Goal: Complete application form

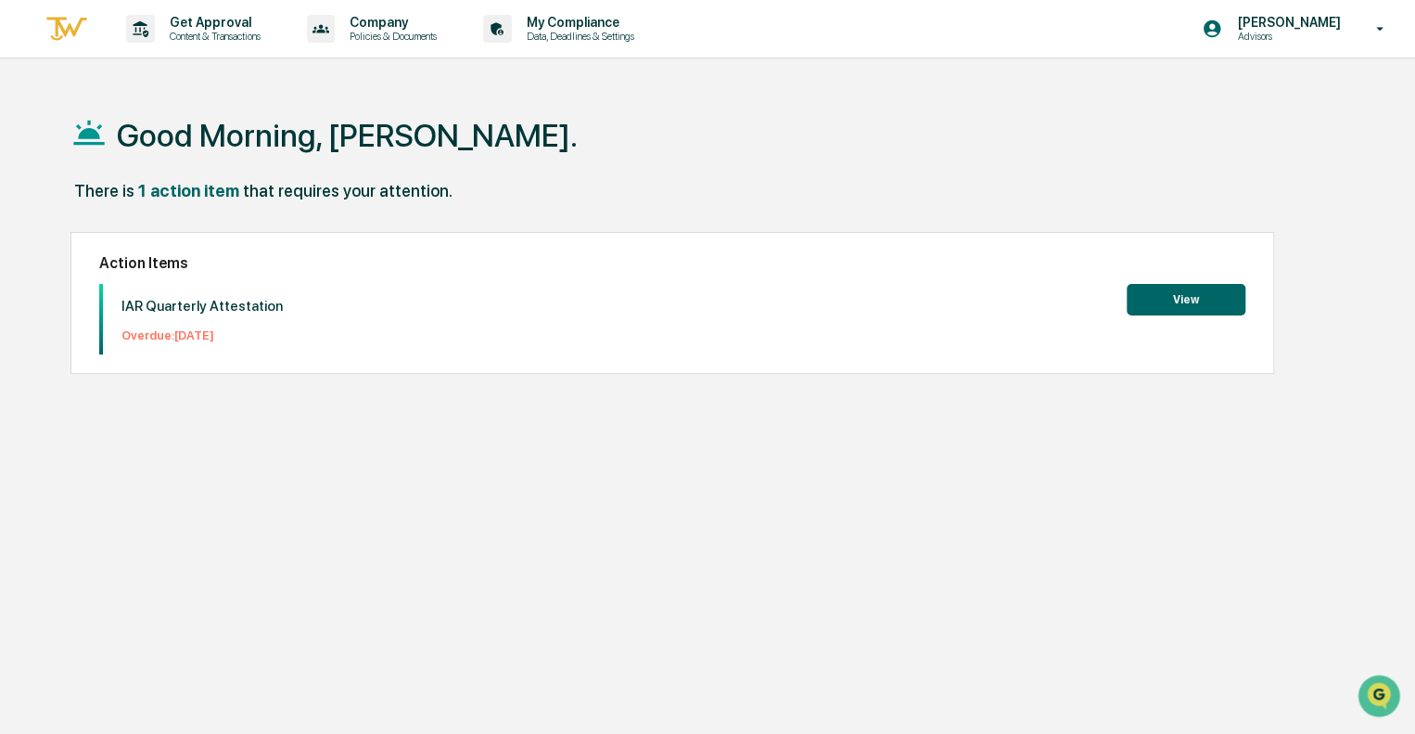
click at [1196, 293] on button "View" at bounding box center [1186, 300] width 119 height 32
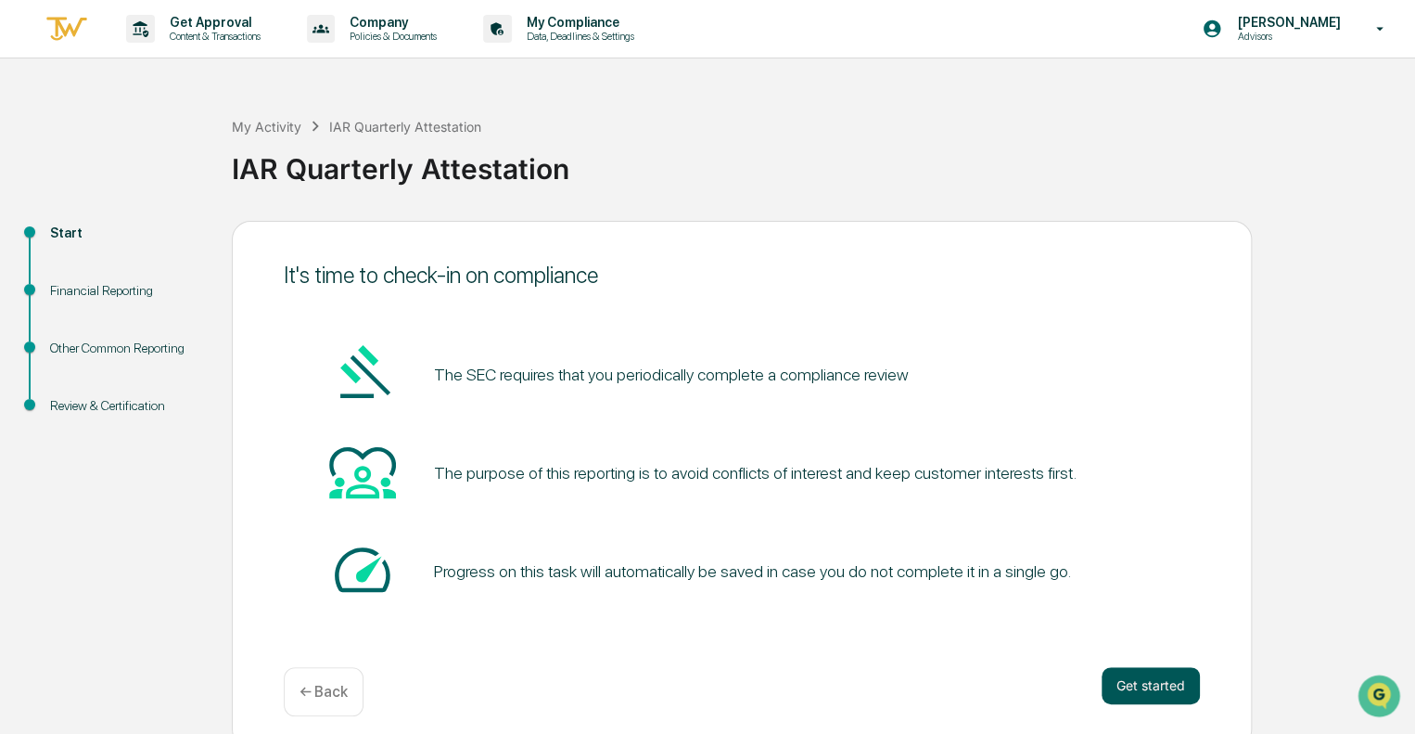
click at [1152, 683] on button "Get started" at bounding box center [1151, 685] width 98 height 37
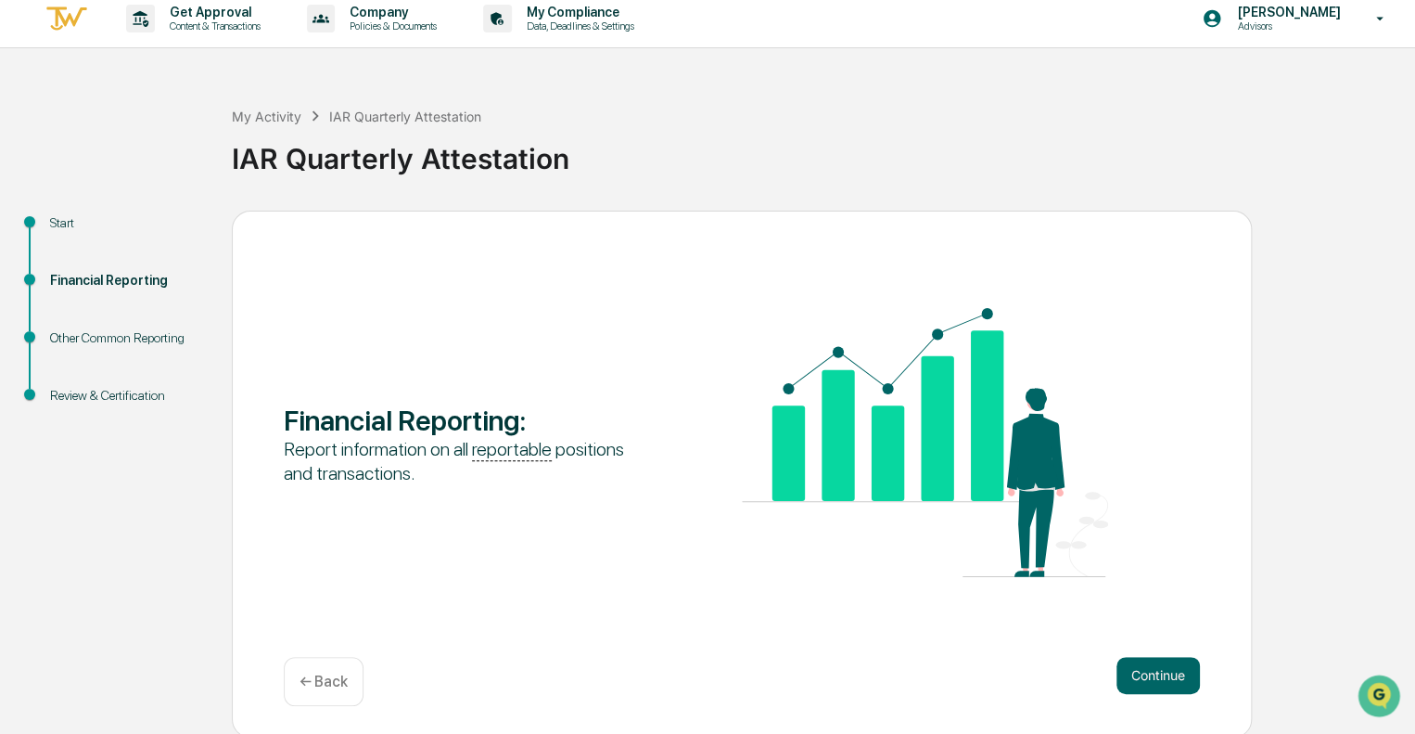
scroll to position [12, 0]
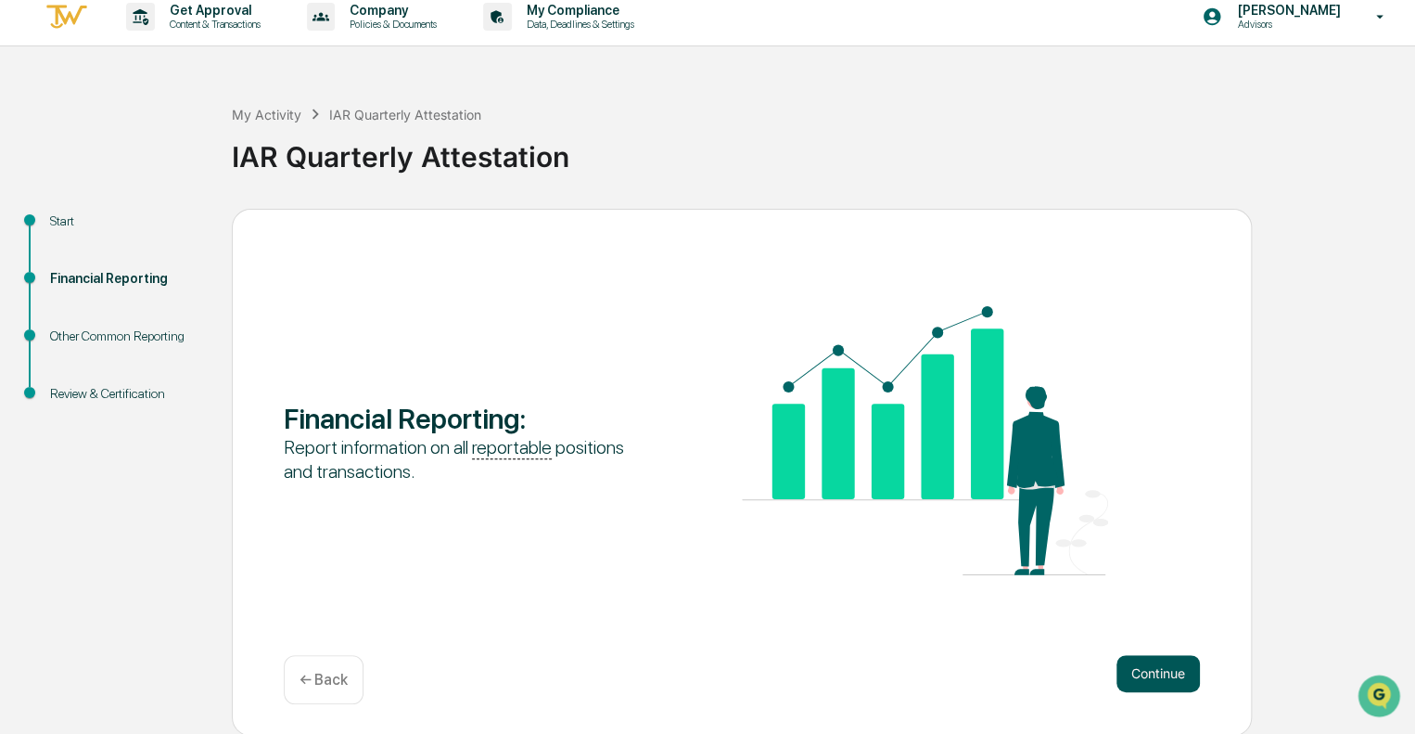
click at [1152, 671] on button "Continue" at bounding box center [1158, 673] width 83 height 37
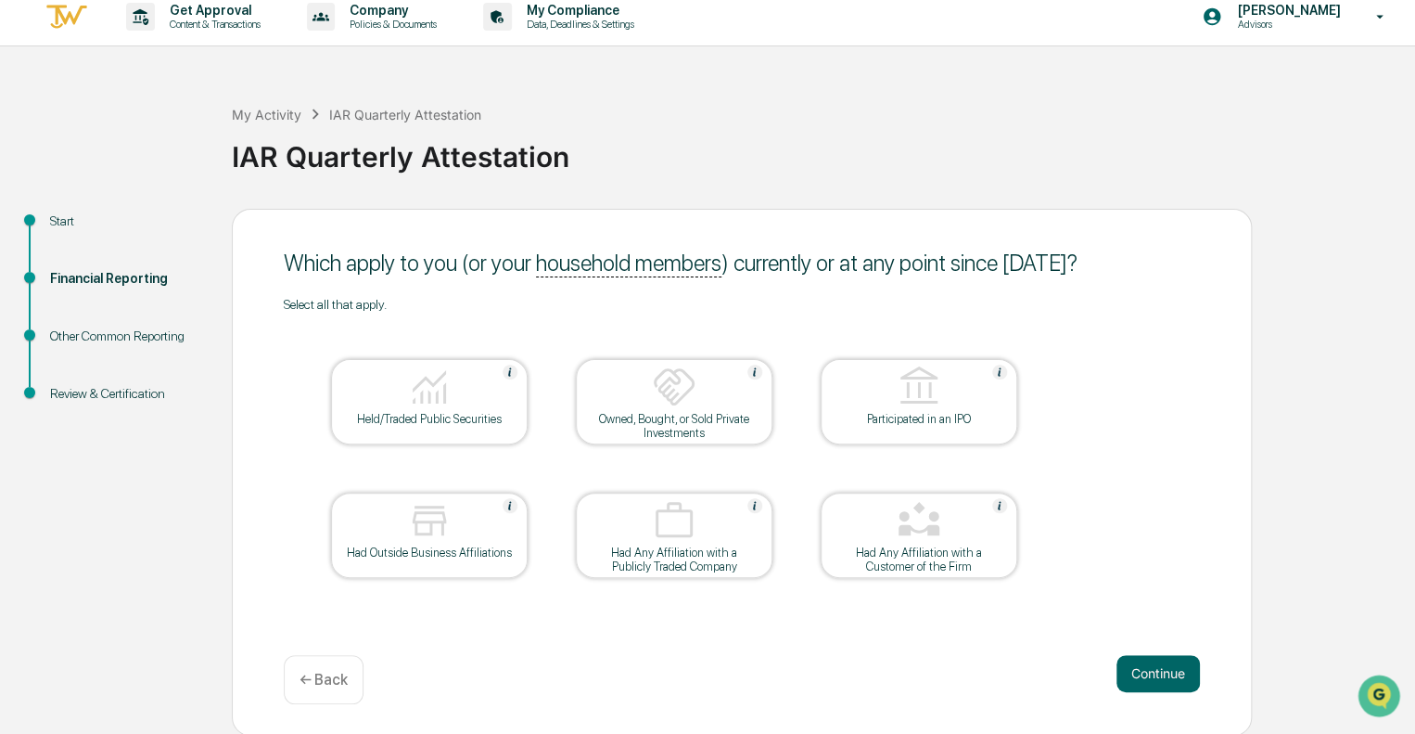
click at [428, 418] on div "Held/Traded Public Securities" at bounding box center [429, 419] width 167 height 14
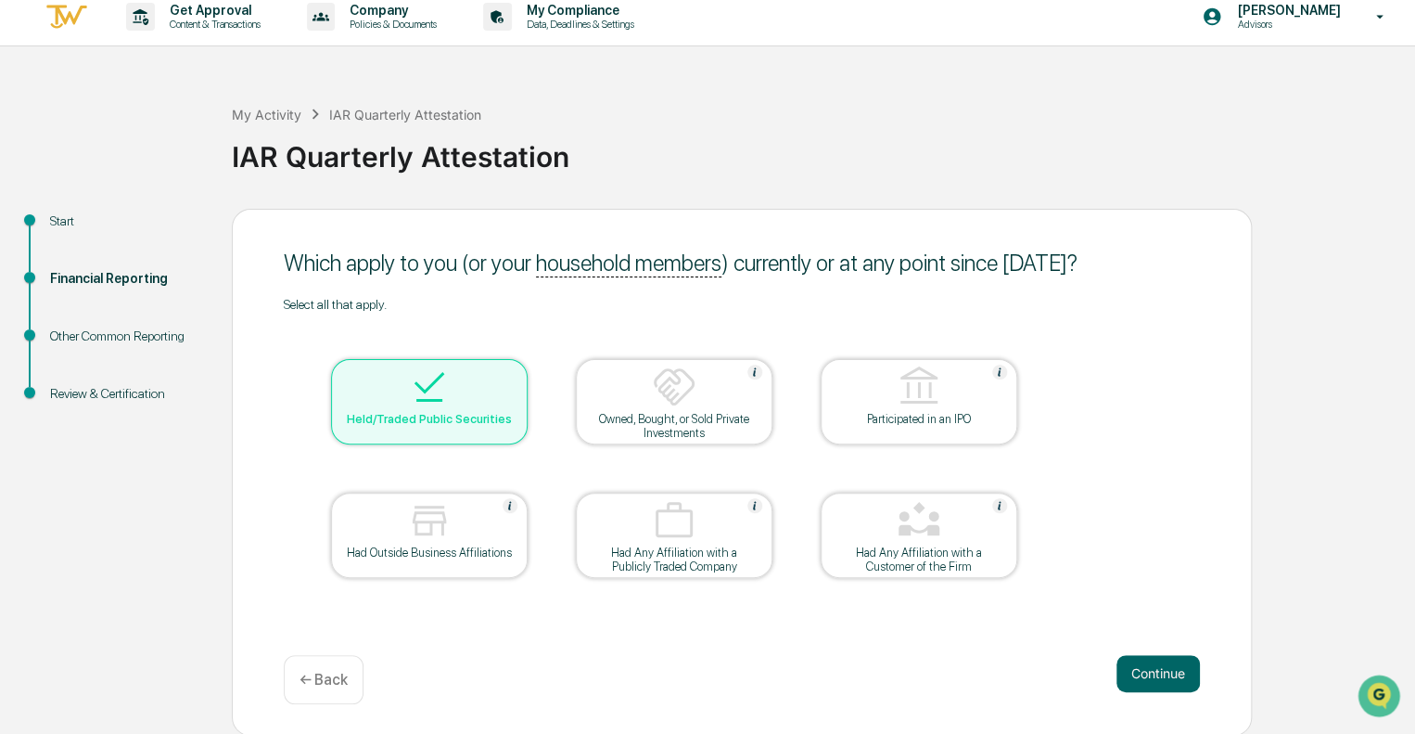
click at [943, 529] on div at bounding box center [918, 521] width 185 height 47
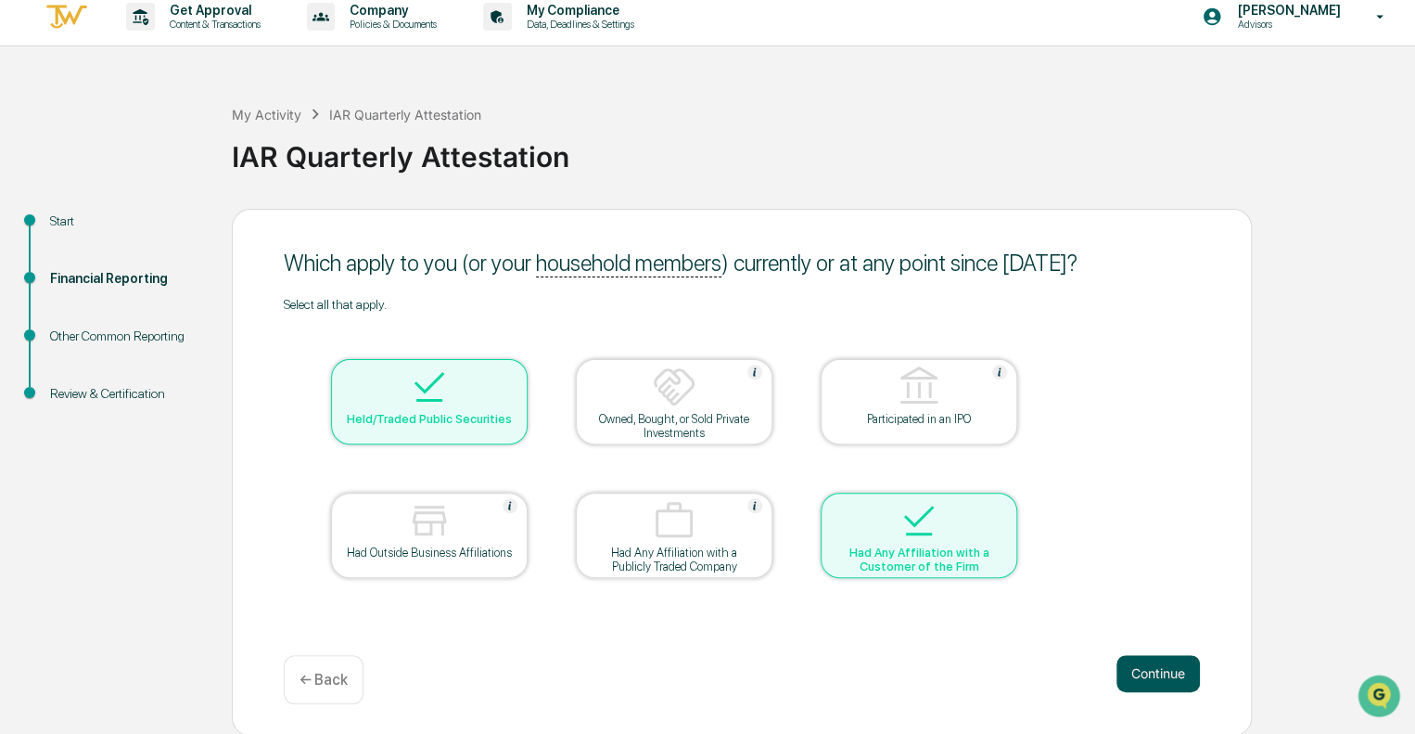
click at [1180, 688] on button "Continue" at bounding box center [1158, 673] width 83 height 37
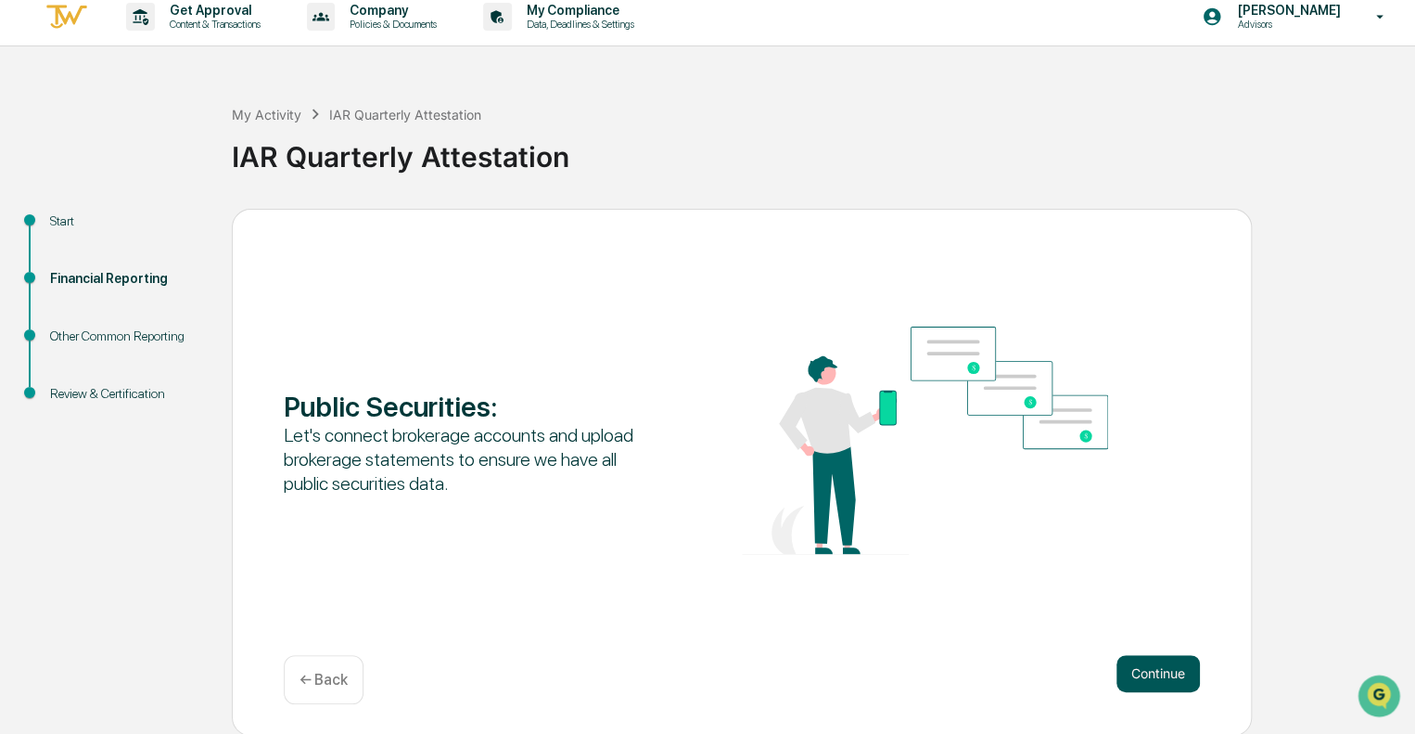
click at [1180, 674] on button "Continue" at bounding box center [1158, 673] width 83 height 37
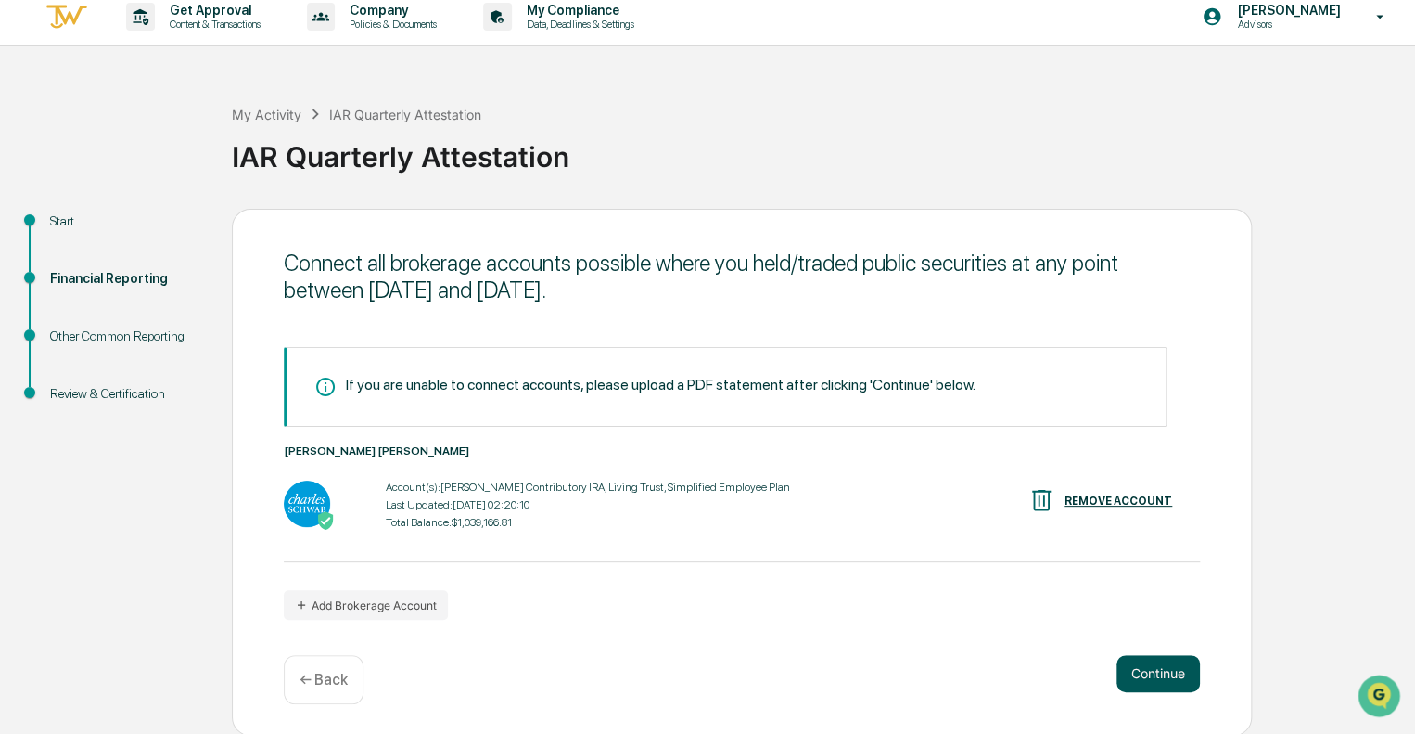
click at [1184, 668] on button "Continue" at bounding box center [1158, 673] width 83 height 37
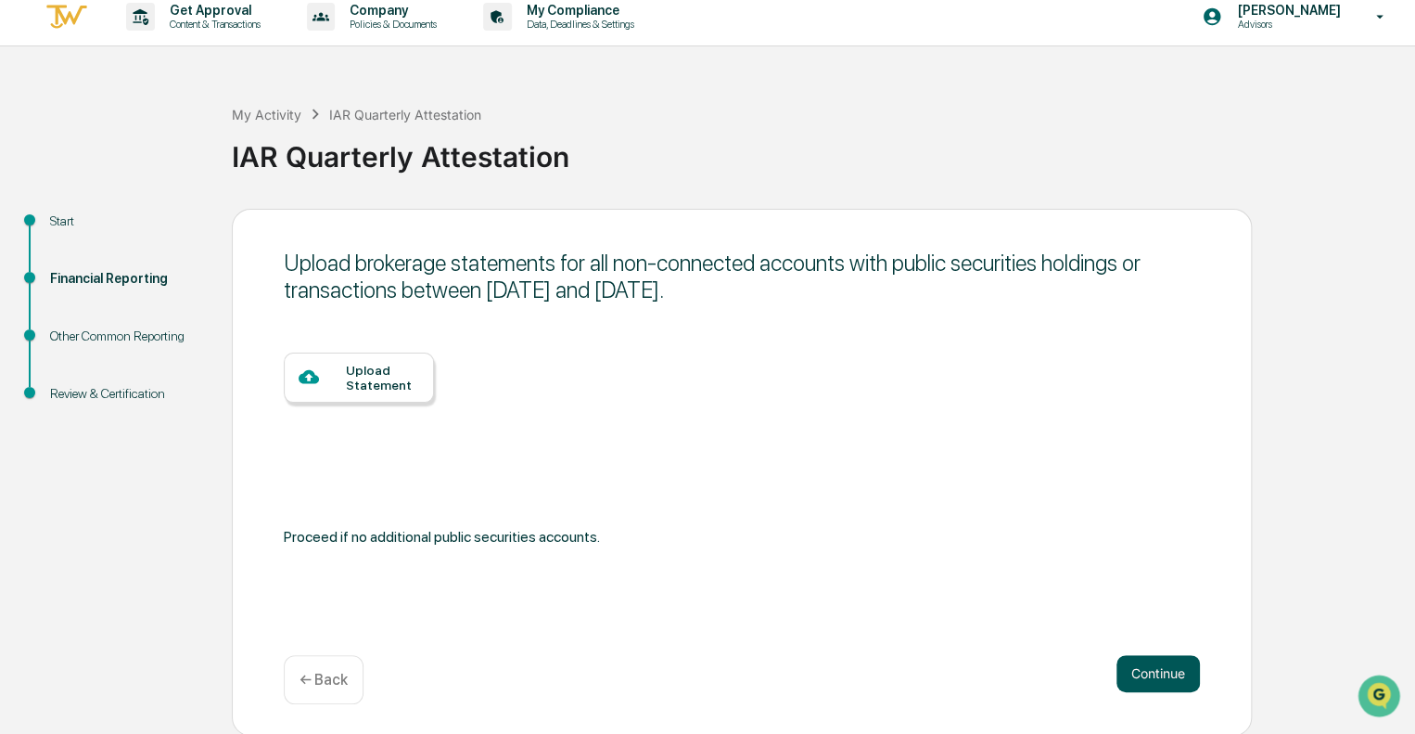
click at [1164, 671] on button "Continue" at bounding box center [1158, 673] width 83 height 37
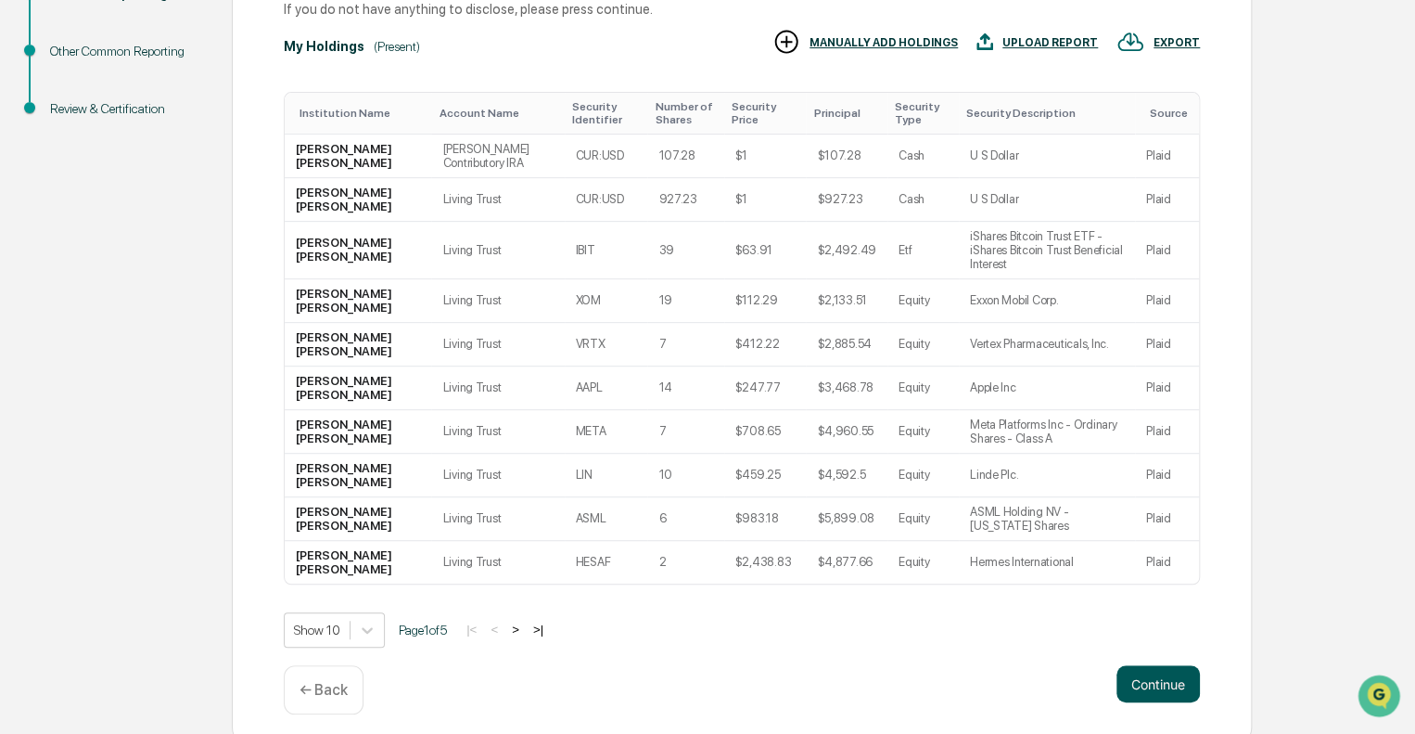
click at [1160, 668] on button "Continue" at bounding box center [1158, 683] width 83 height 37
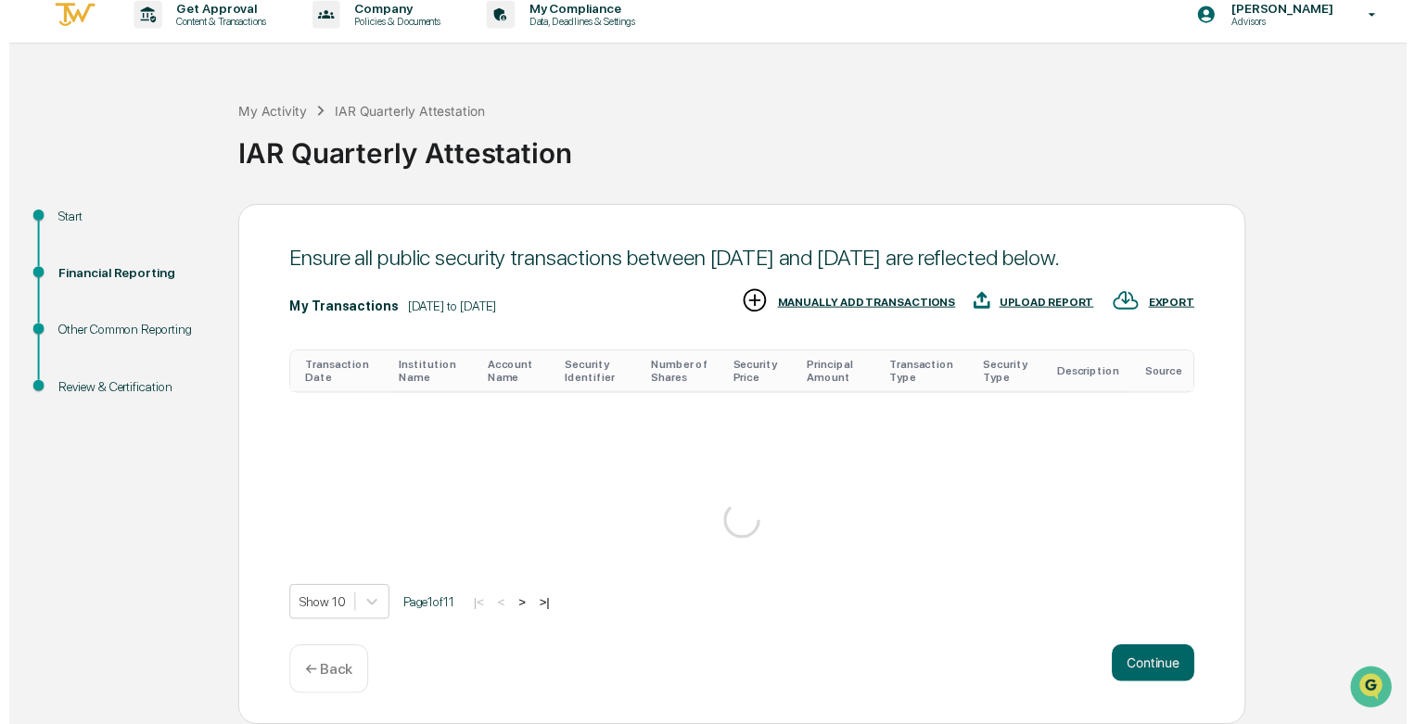
scroll to position [297, 0]
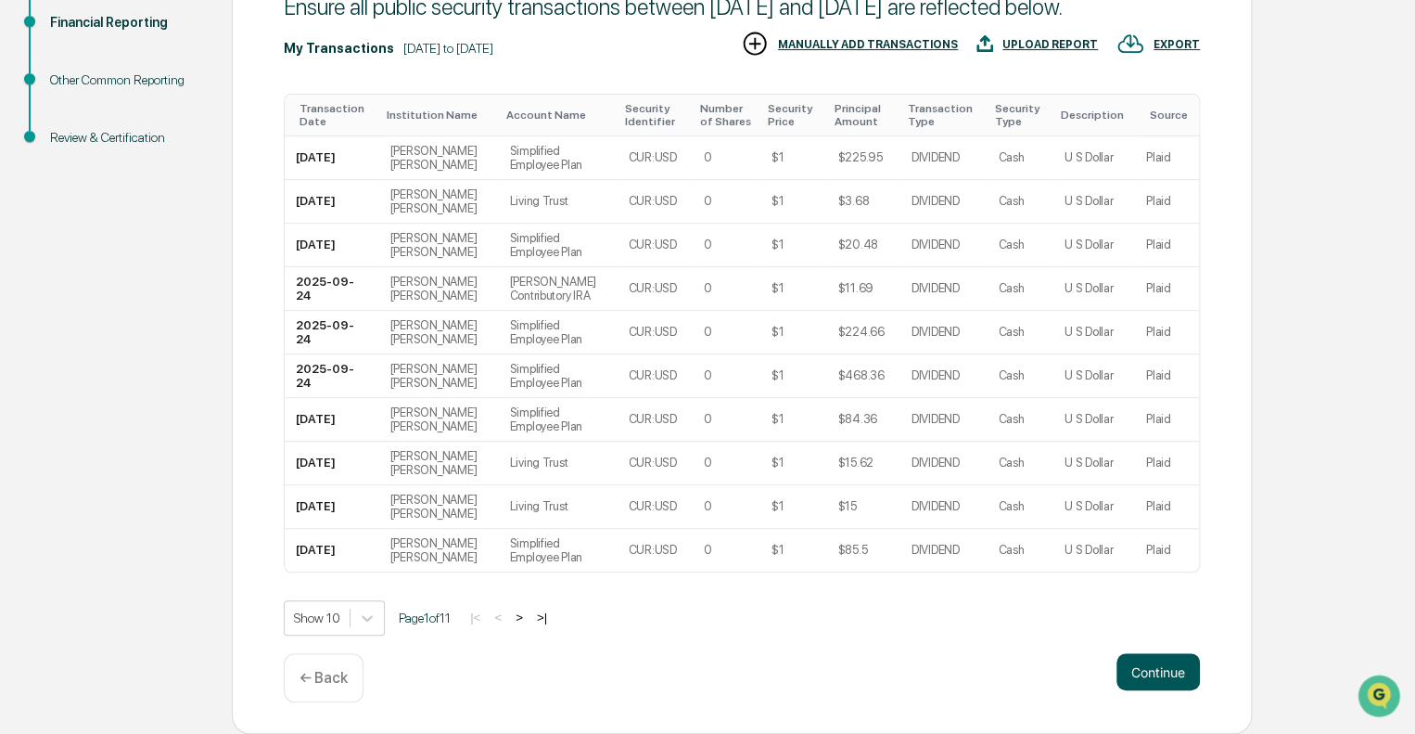
click at [1161, 667] on button "Continue" at bounding box center [1158, 671] width 83 height 37
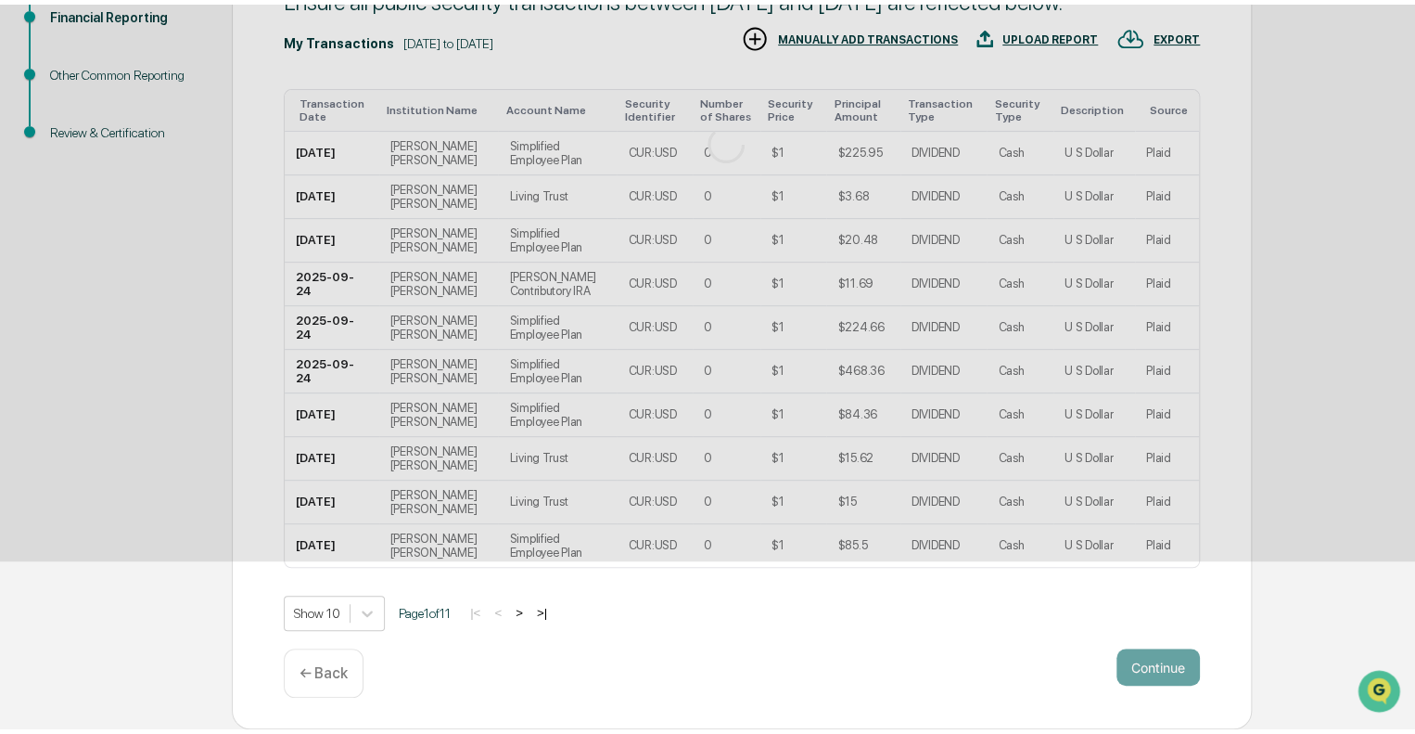
scroll to position [12, 0]
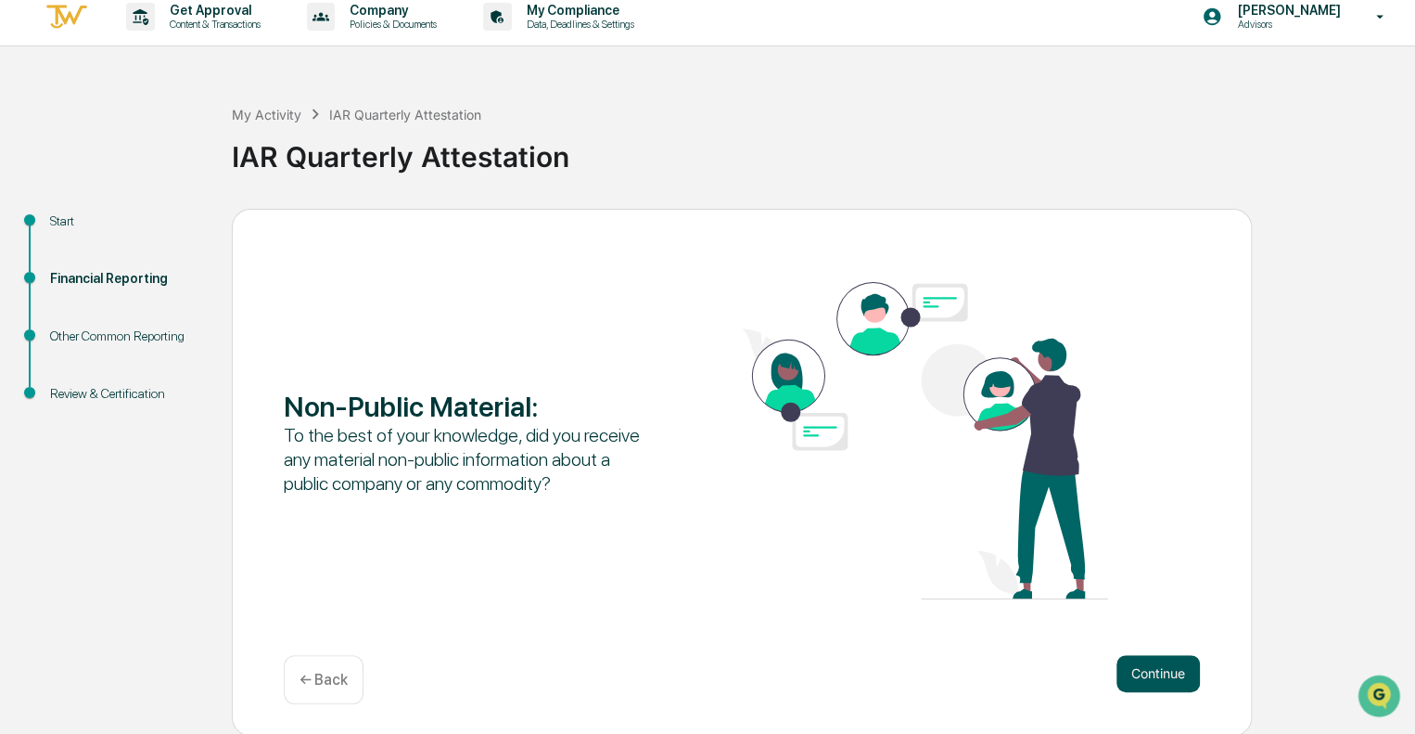
click at [1158, 671] on button "Continue" at bounding box center [1158, 673] width 83 height 37
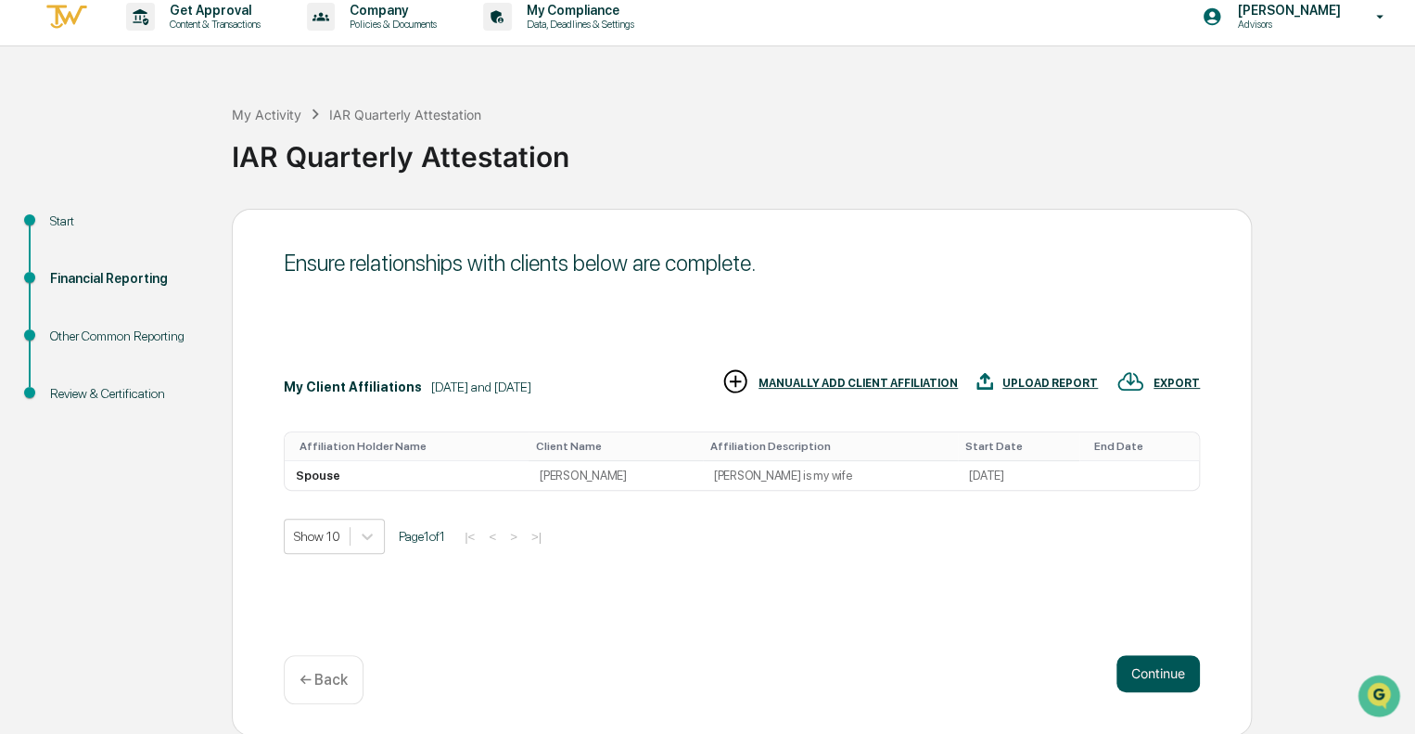
click at [1172, 675] on button "Continue" at bounding box center [1158, 673] width 83 height 37
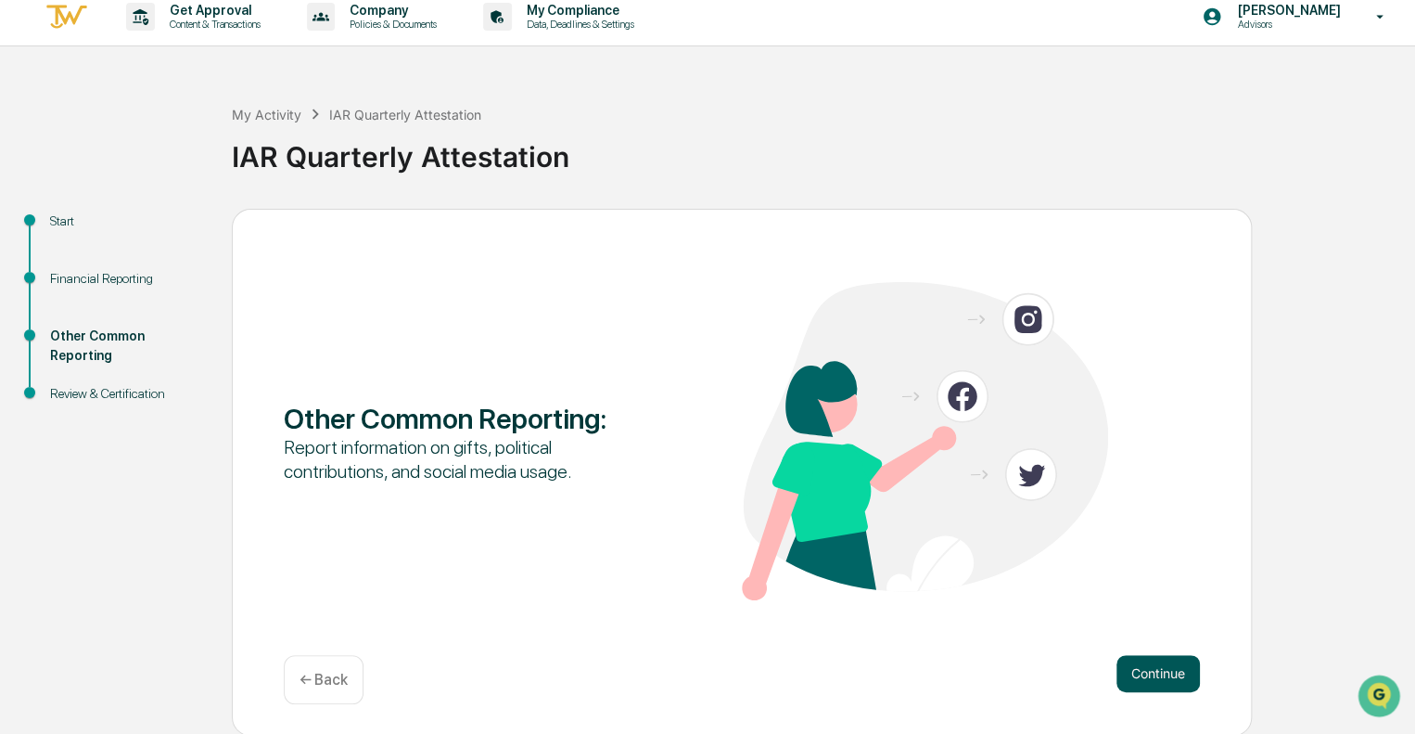
click at [1157, 673] on button "Continue" at bounding box center [1158, 673] width 83 height 37
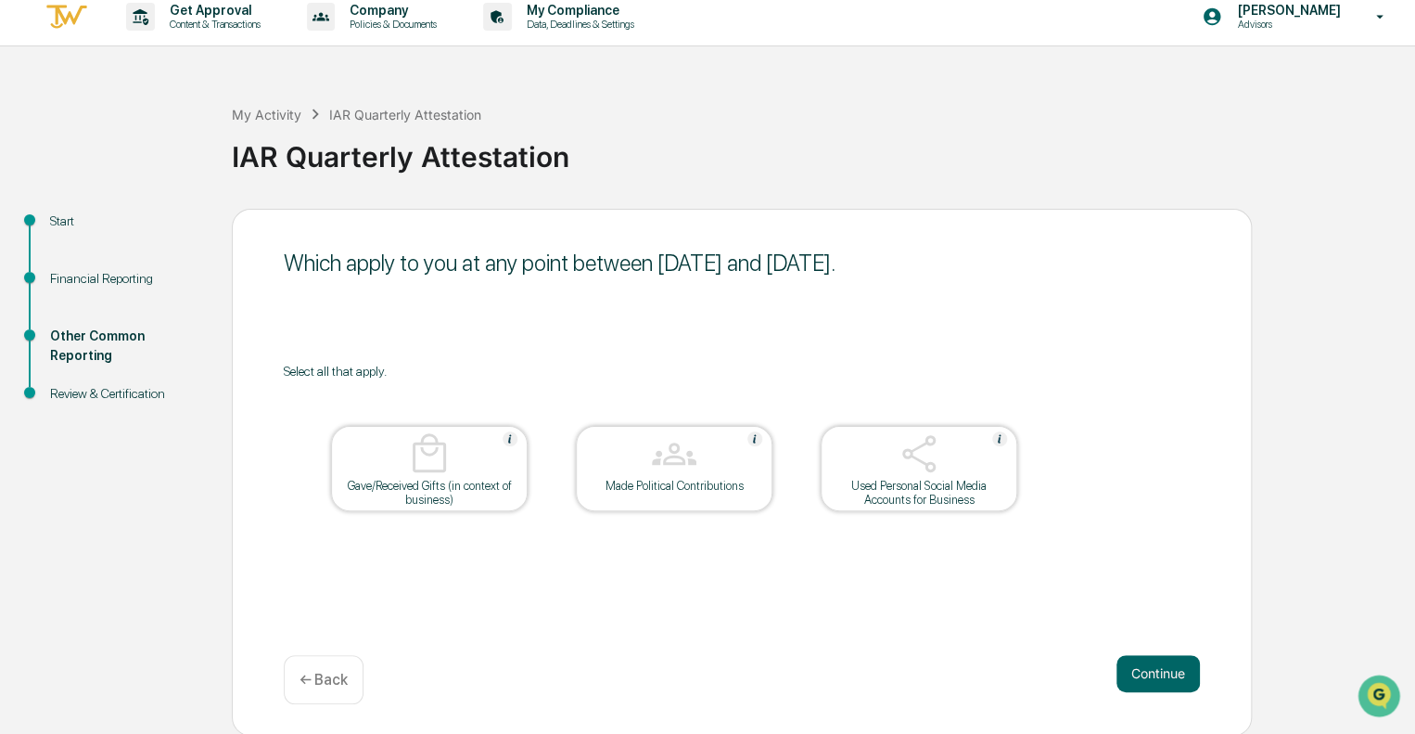
click at [439, 447] on img at bounding box center [429, 453] width 45 height 45
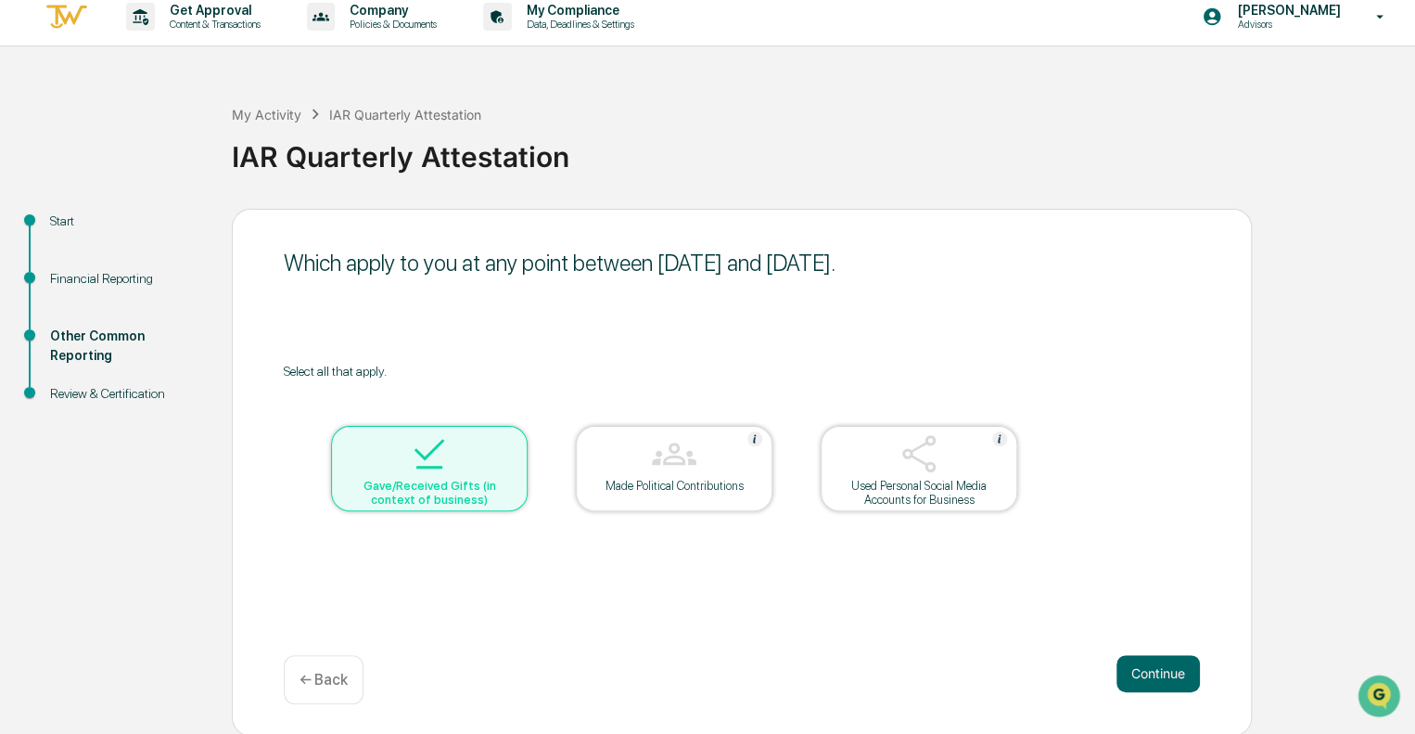
click at [957, 467] on div at bounding box center [918, 454] width 185 height 47
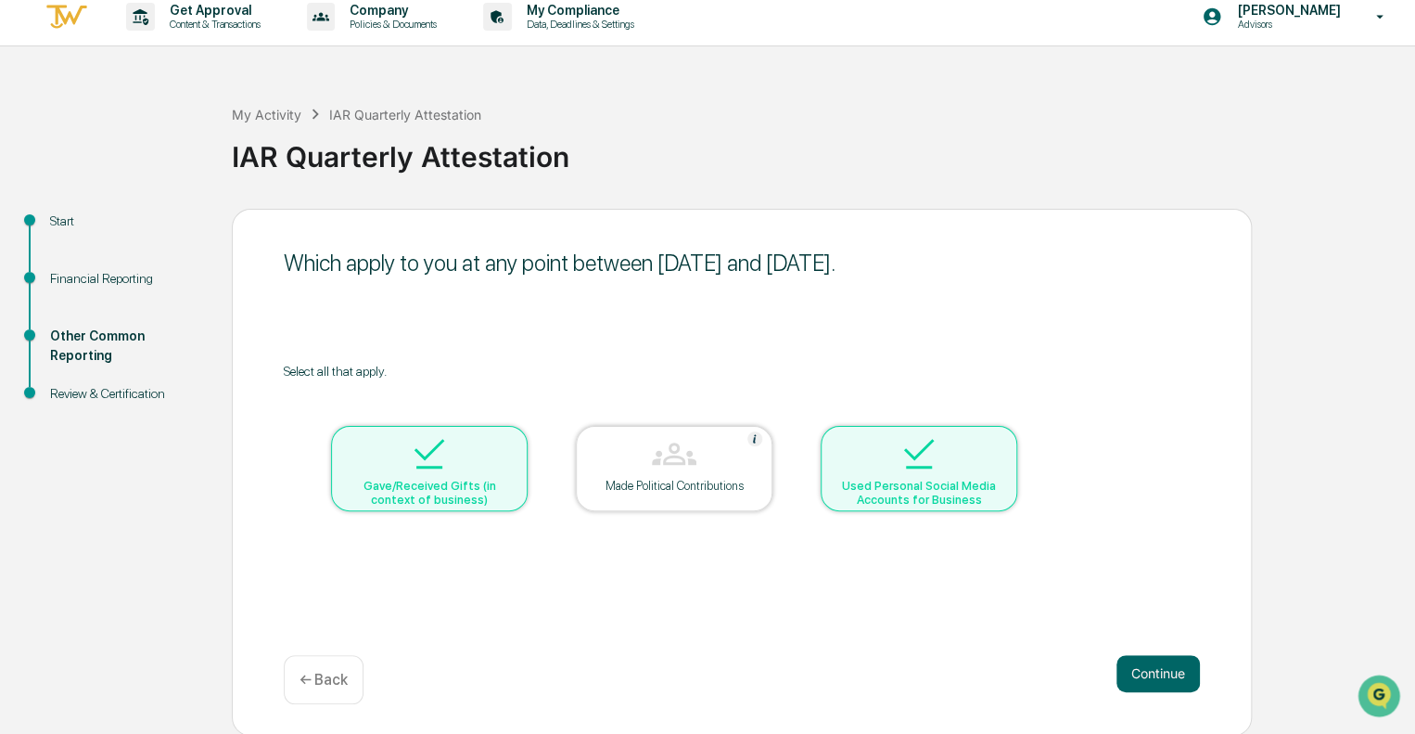
click at [978, 481] on div "Used Personal Social Media Accounts for Business" at bounding box center [919, 493] width 167 height 28
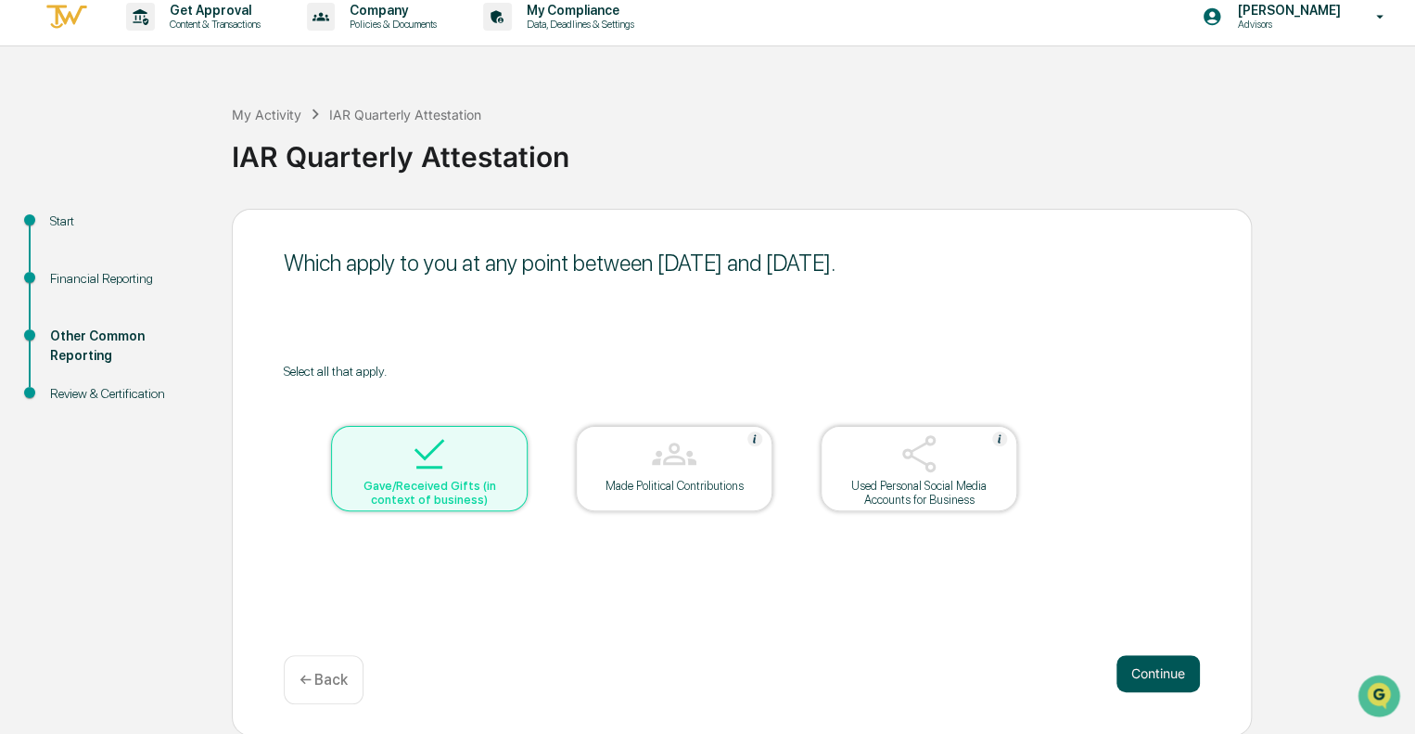
click at [1169, 680] on button "Continue" at bounding box center [1158, 673] width 83 height 37
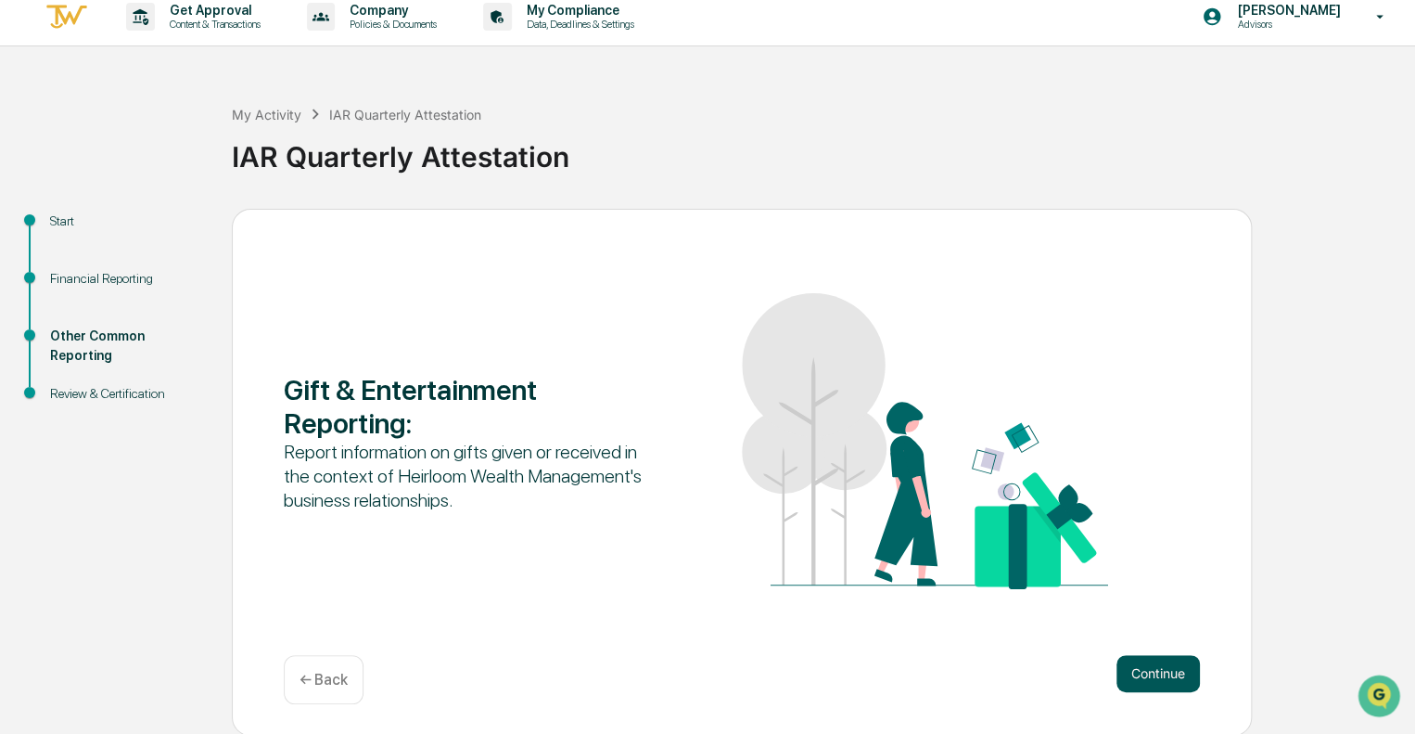
click at [1165, 673] on button "Continue" at bounding box center [1158, 673] width 83 height 37
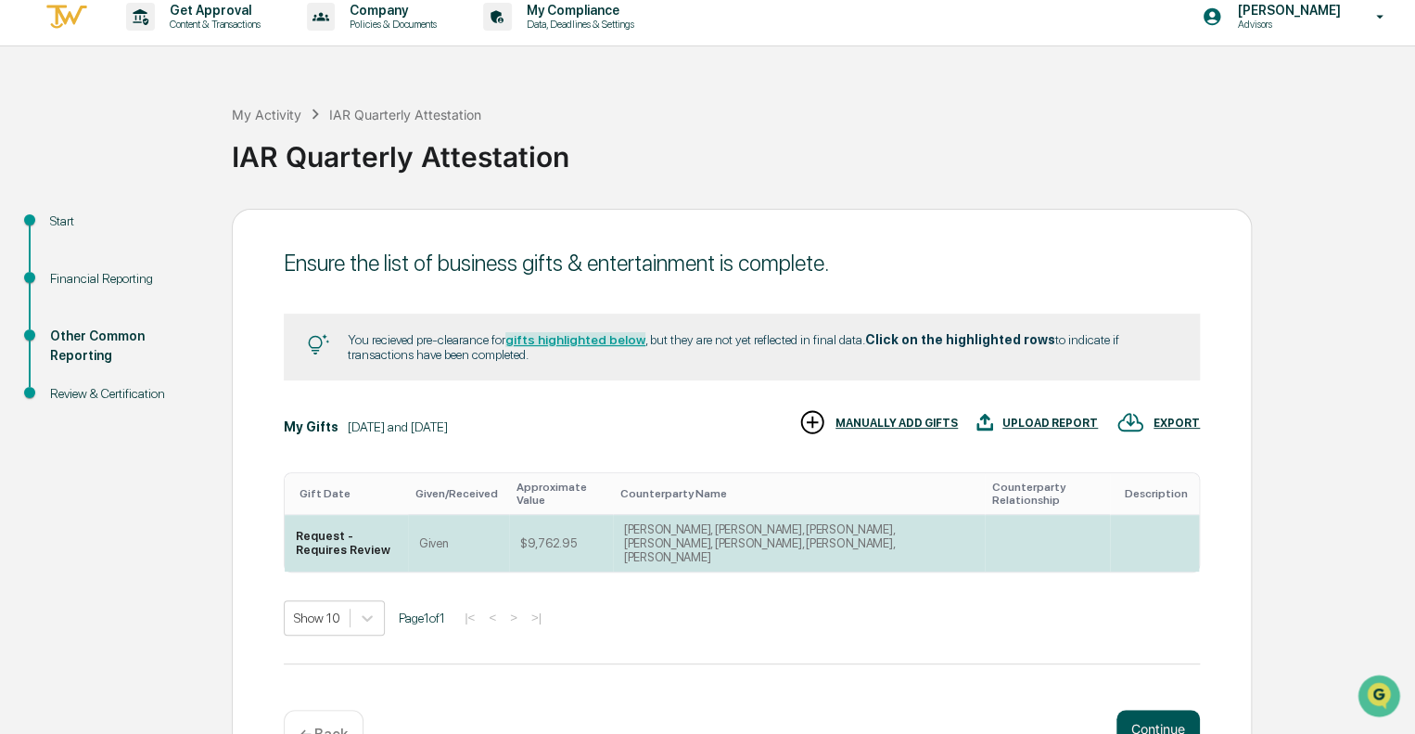
click at [1171, 711] on button "Continue" at bounding box center [1158, 728] width 83 height 37
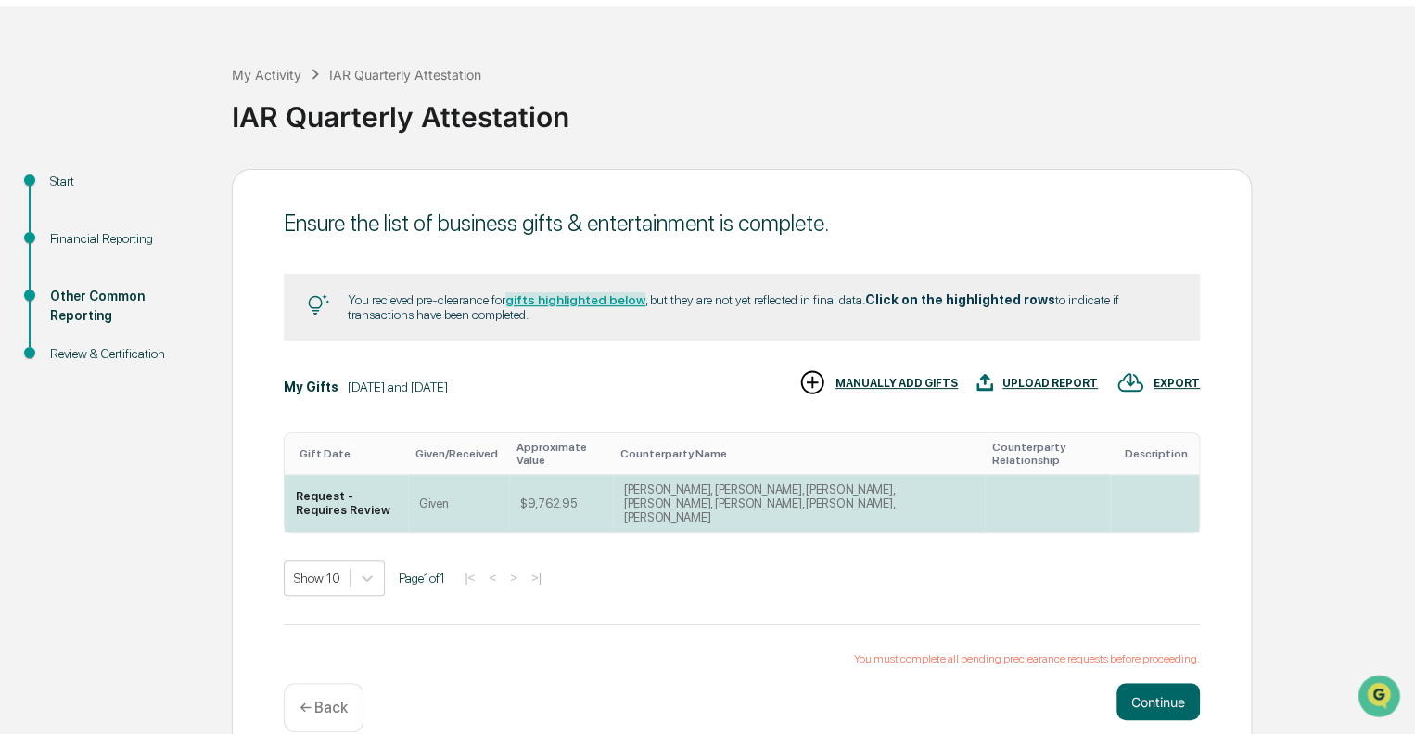
scroll to position [70, 0]
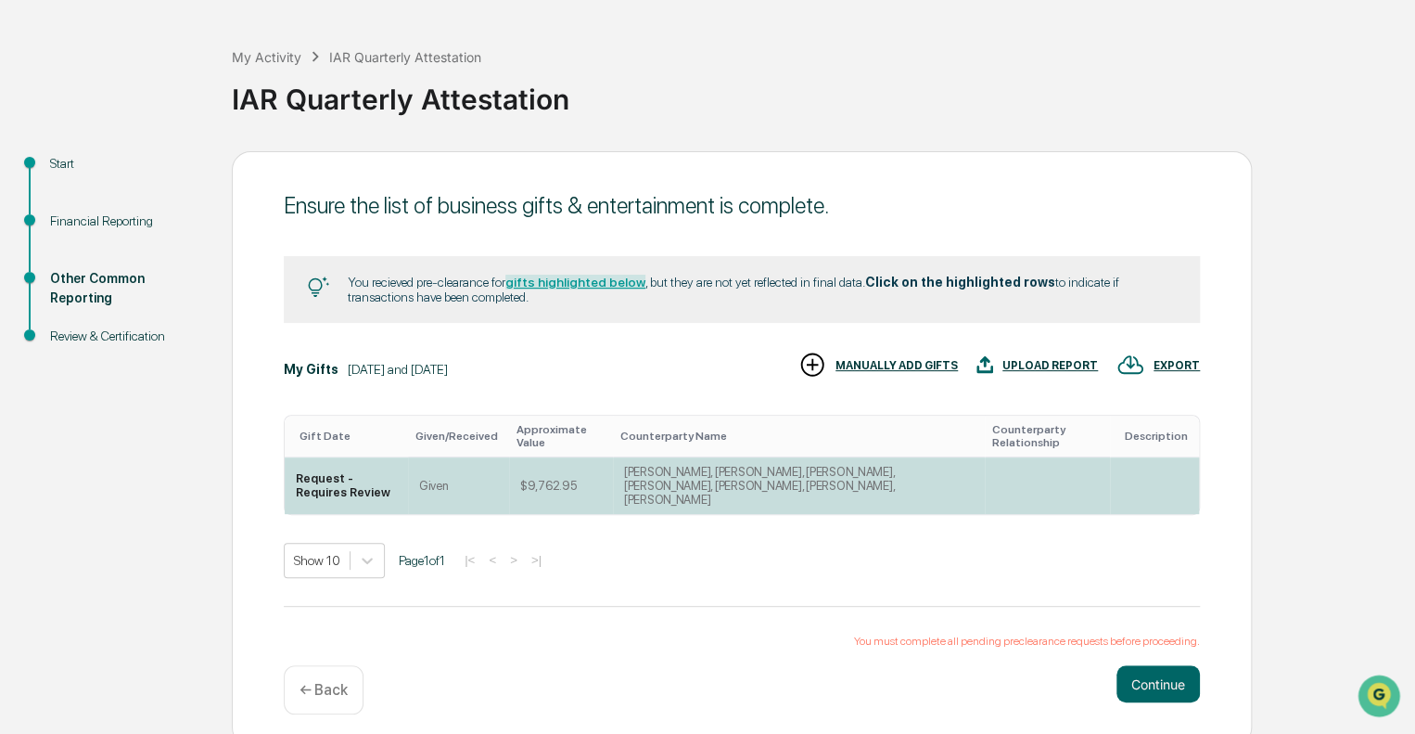
click at [650, 484] on div "[PERSON_NAME], [PERSON_NAME], [PERSON_NAME], [PERSON_NAME], [PERSON_NAME], [PER…" at bounding box center [799, 486] width 350 height 42
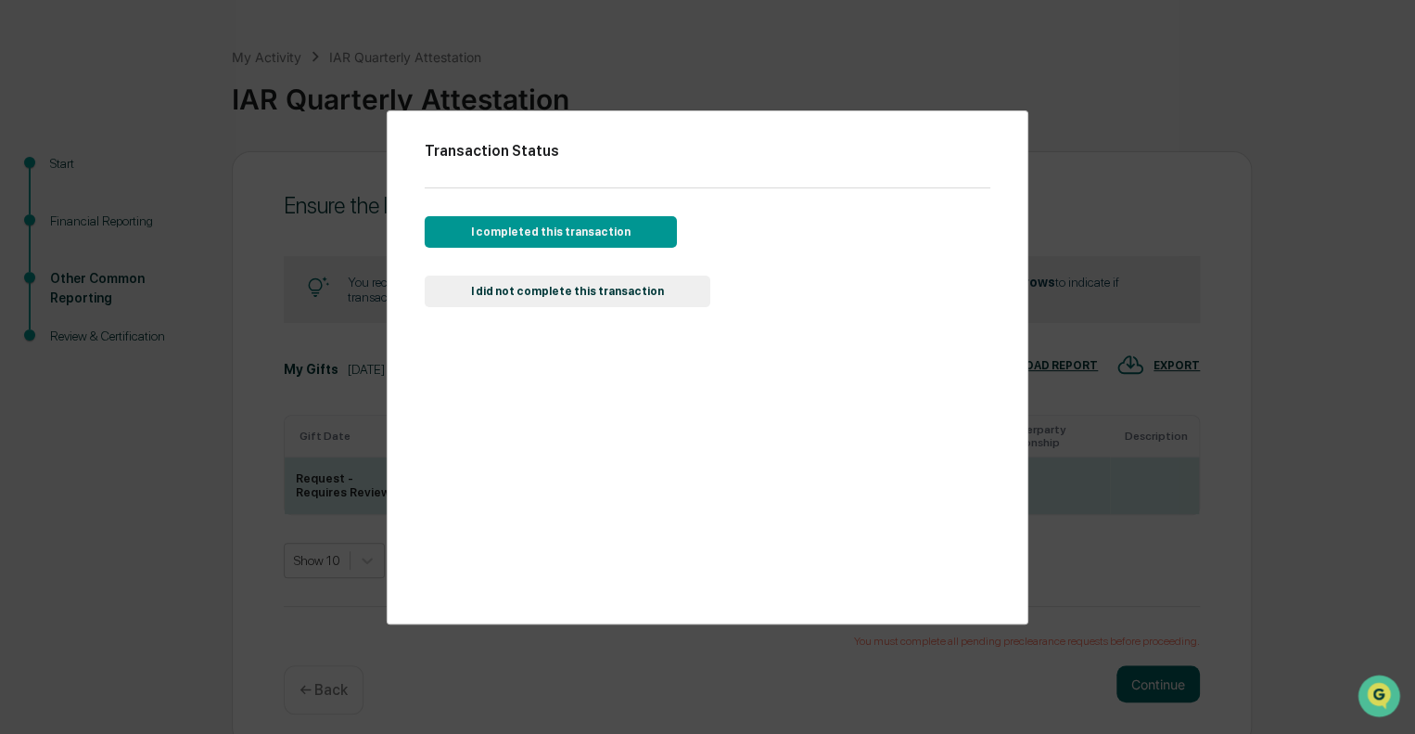
click at [549, 228] on button "I completed this transaction" at bounding box center [551, 232] width 252 height 32
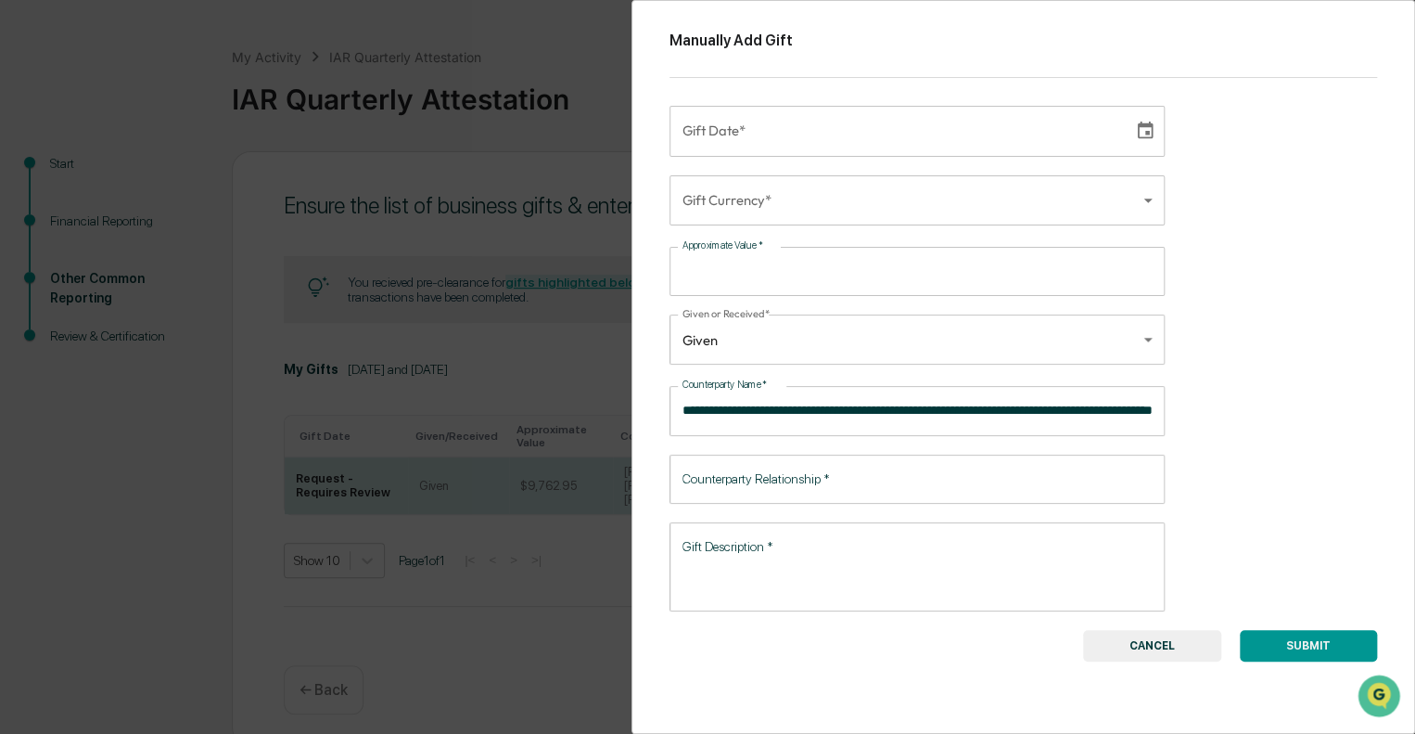
click at [1302, 639] on button "SUBMIT" at bounding box center [1308, 646] width 137 height 32
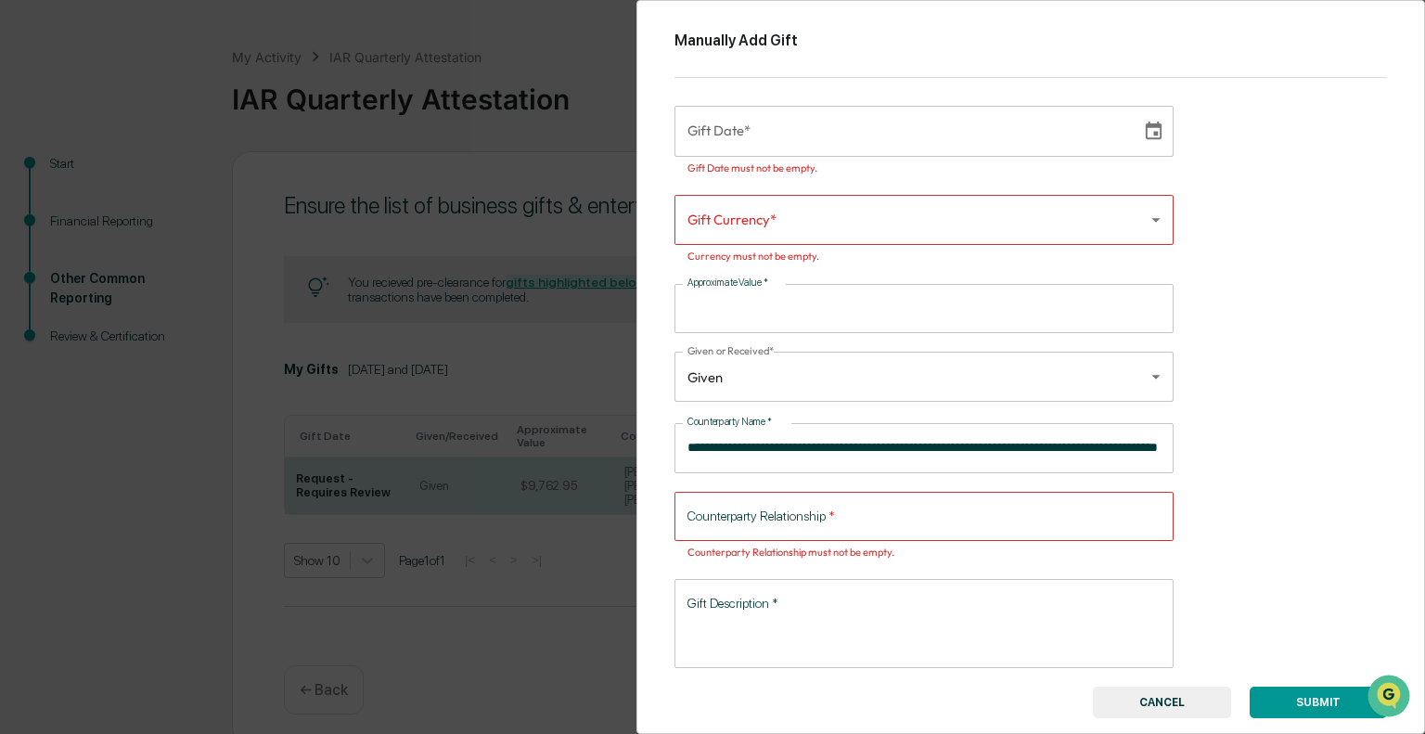
click at [787, 234] on body "Get Approval Content & Transactions Company Policies & Documents My Compliance …" at bounding box center [712, 337] width 1425 height 815
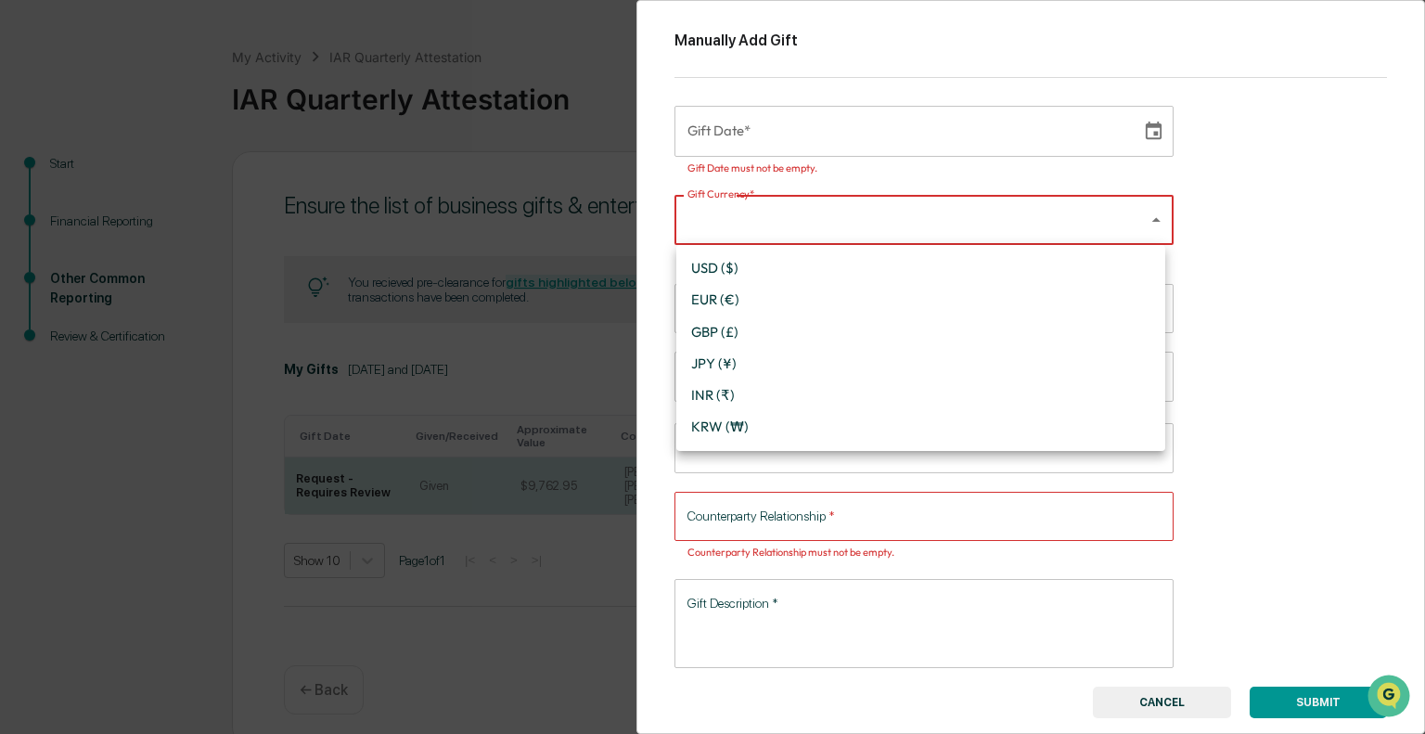
click at [746, 274] on li "USD ($)" at bounding box center [920, 268] width 489 height 32
type input "*"
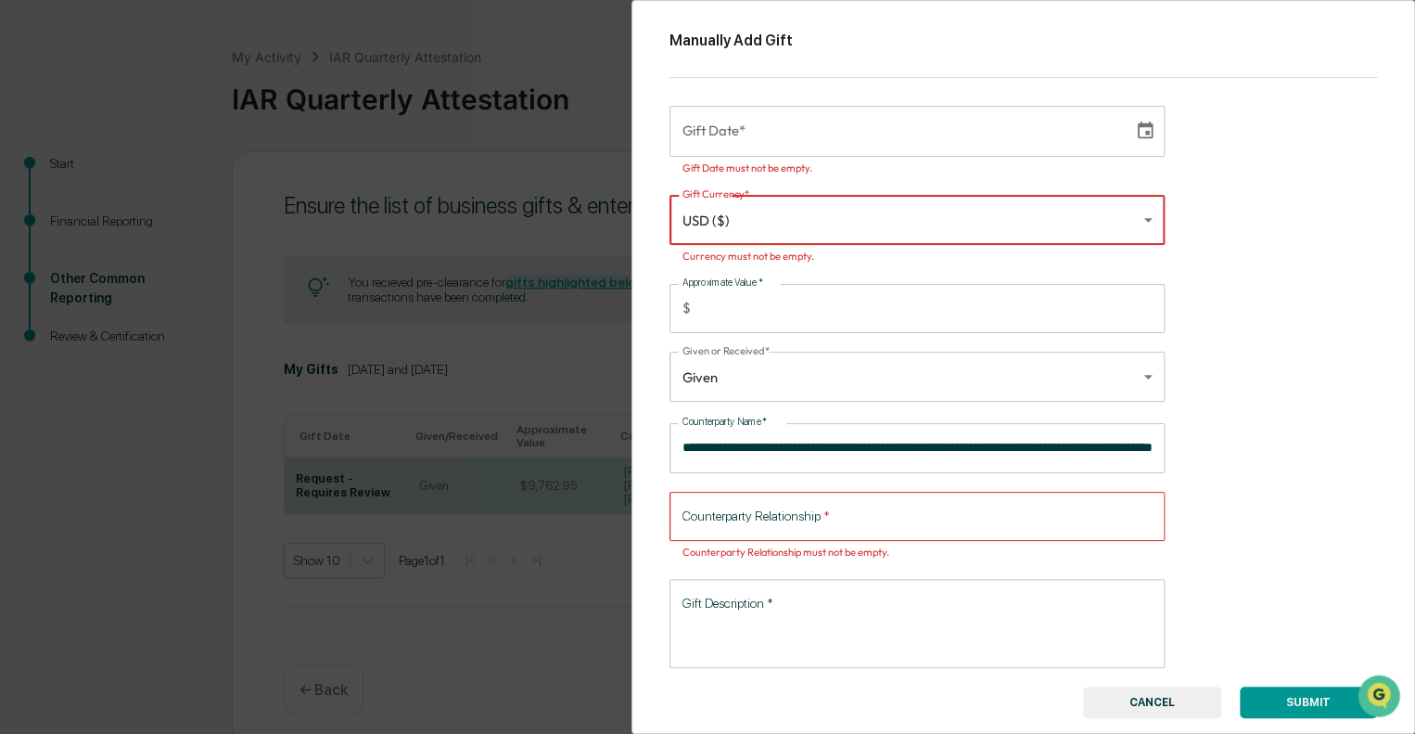
click at [936, 529] on input "Counterparty Relationship   *" at bounding box center [917, 516] width 495 height 49
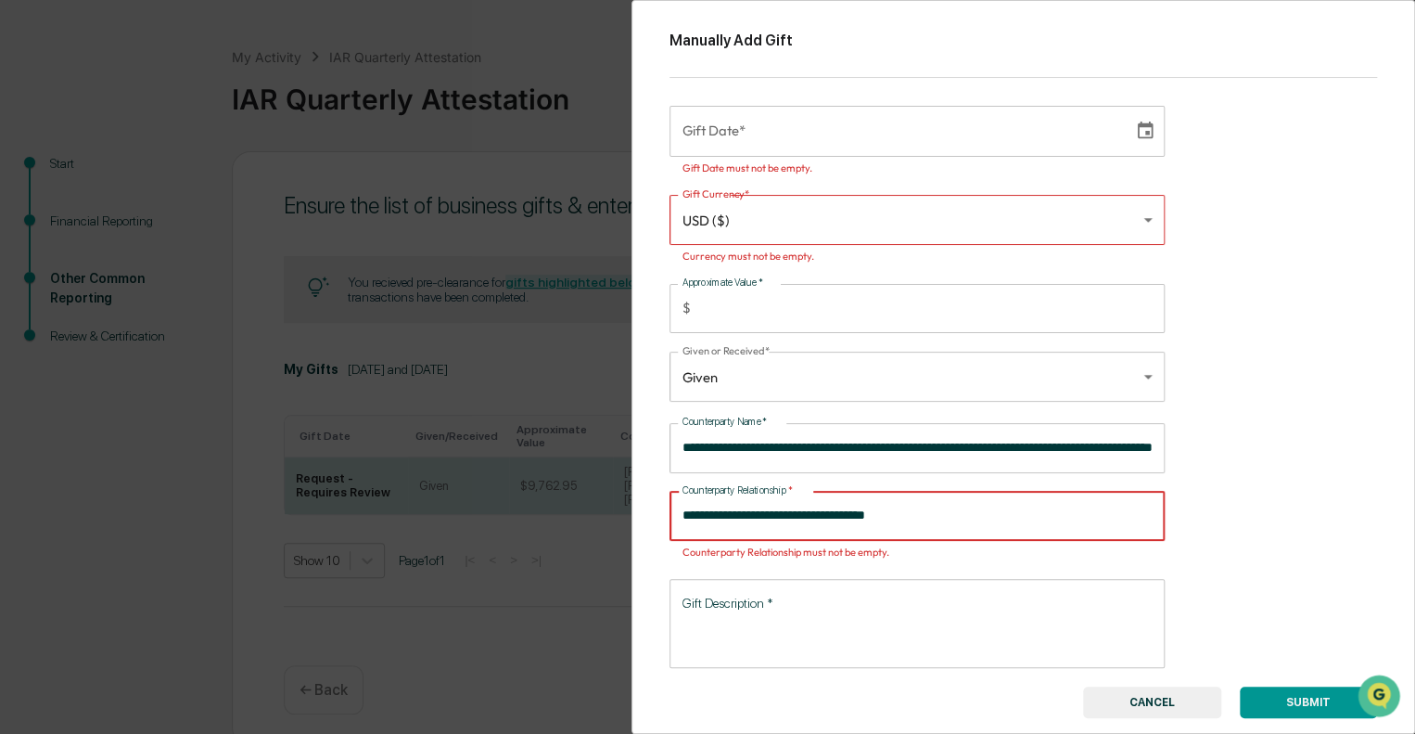
type input "**********"
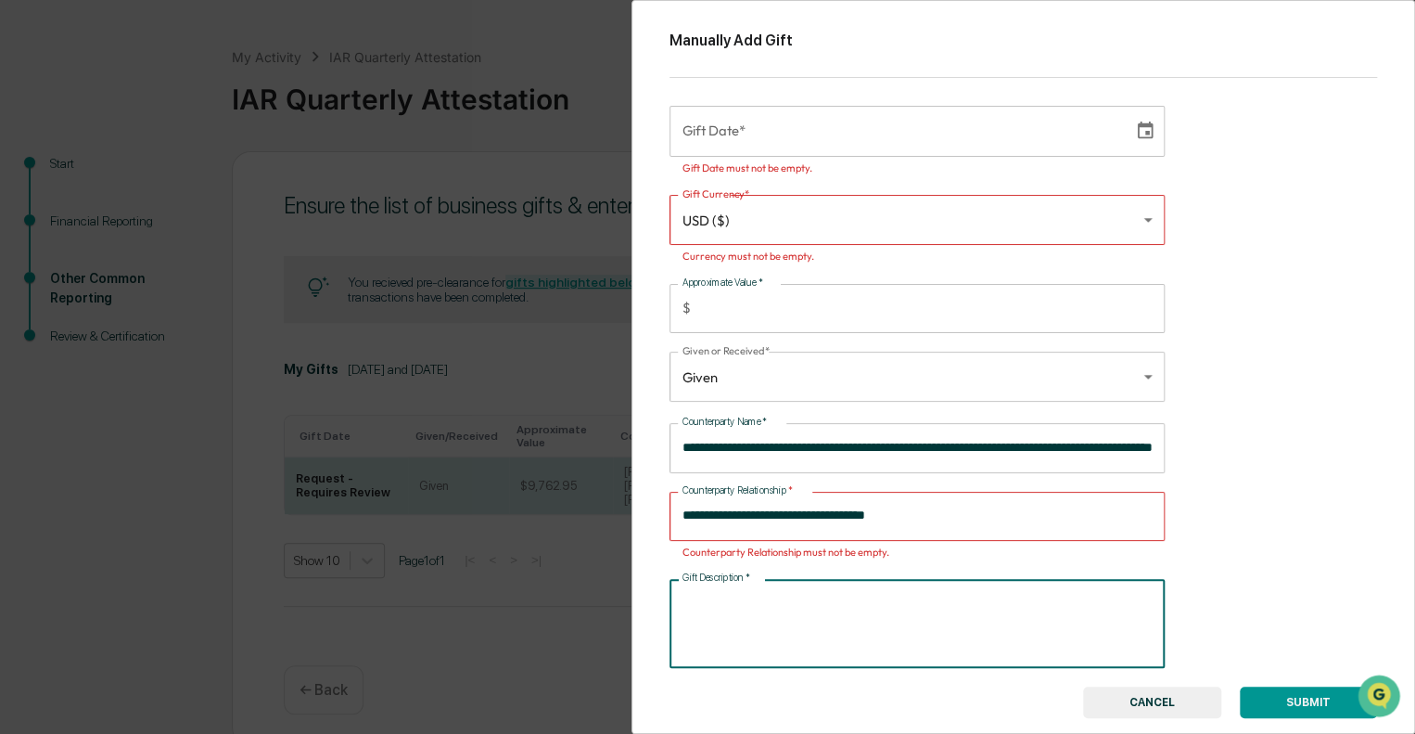
click at [819, 597] on textarea "Gift Description   *" at bounding box center [917, 624] width 469 height 58
type textarea "*"
type textarea "**********"
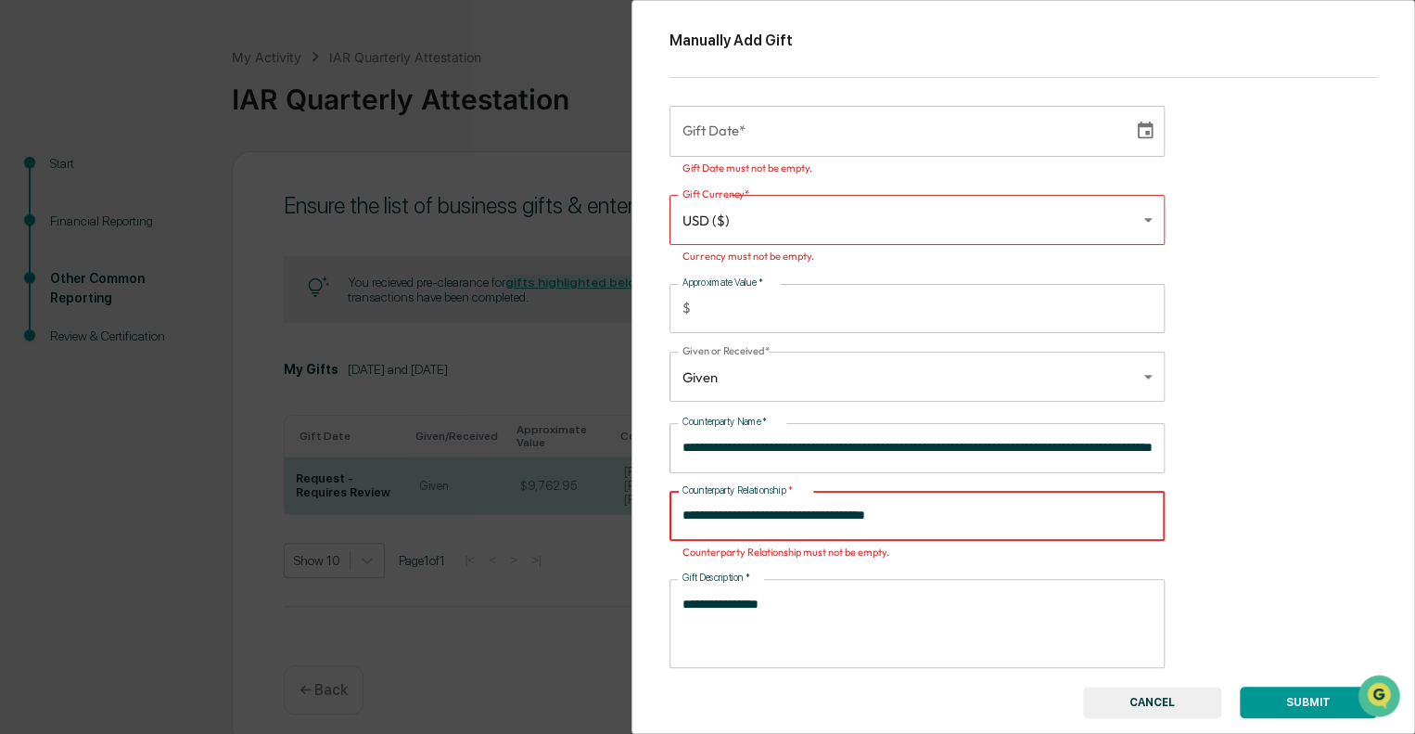
drag, startPoint x: 939, startPoint y: 511, endPoint x: 646, endPoint y: 520, distance: 292.3
click at [646, 520] on div "**********" at bounding box center [1024, 367] width 784 height 734
type input "*********"
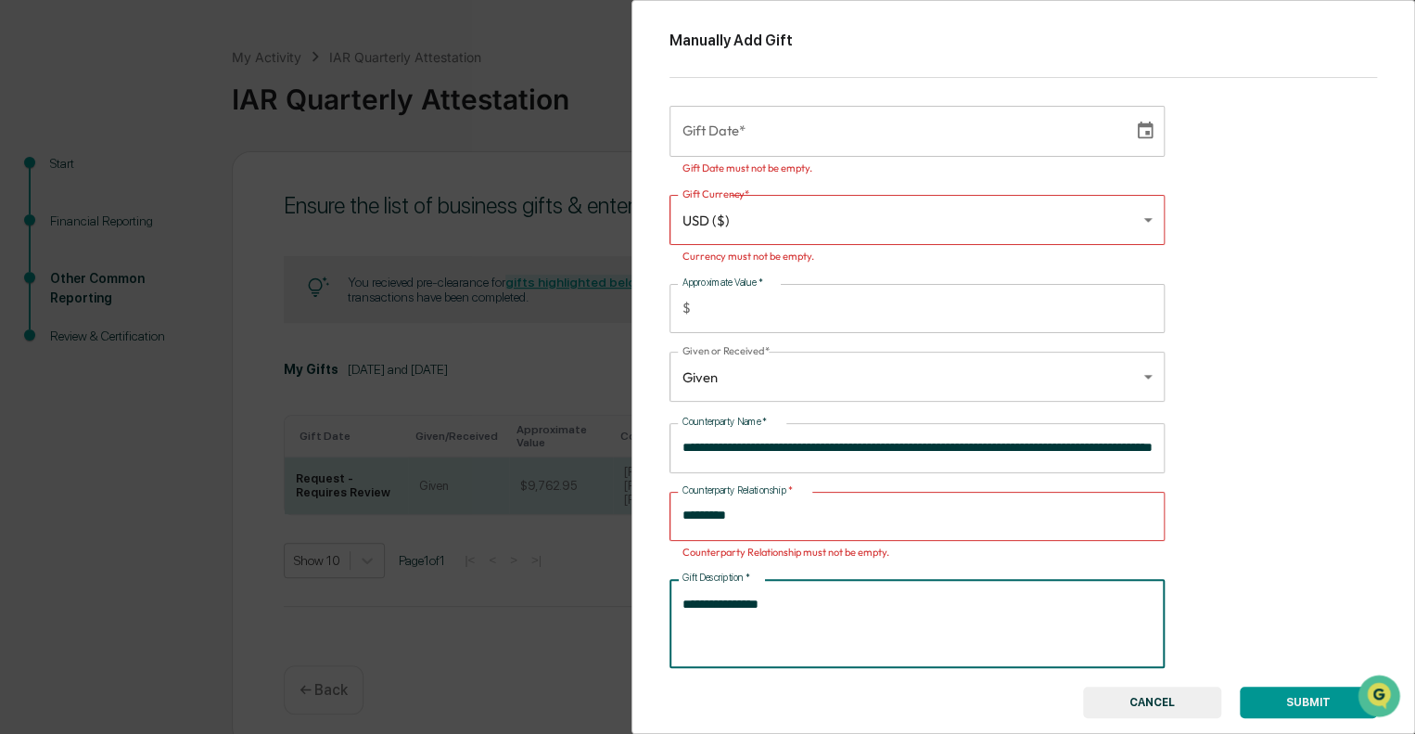
click at [895, 606] on textarea "**********" at bounding box center [914, 624] width 463 height 58
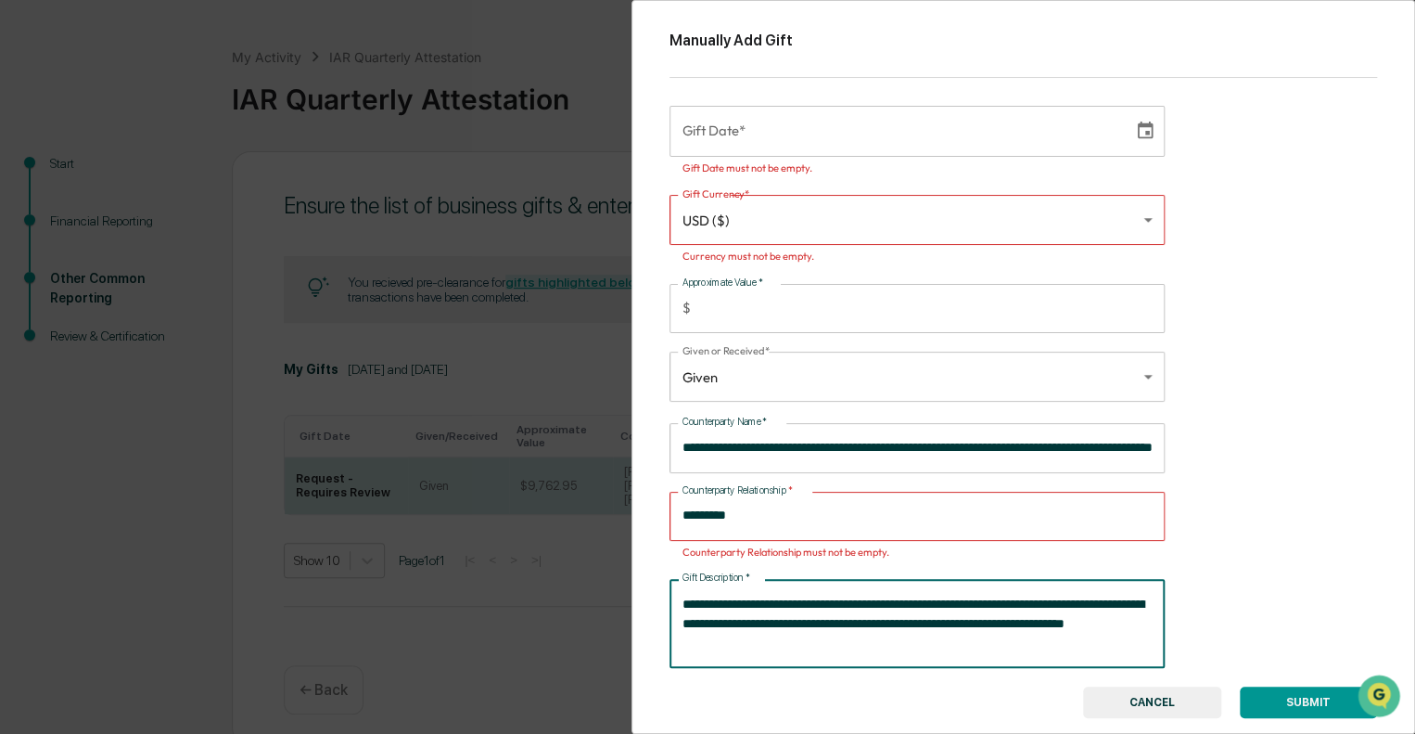
type textarea "**********"
click at [1319, 700] on button "SUBMIT" at bounding box center [1308, 702] width 137 height 32
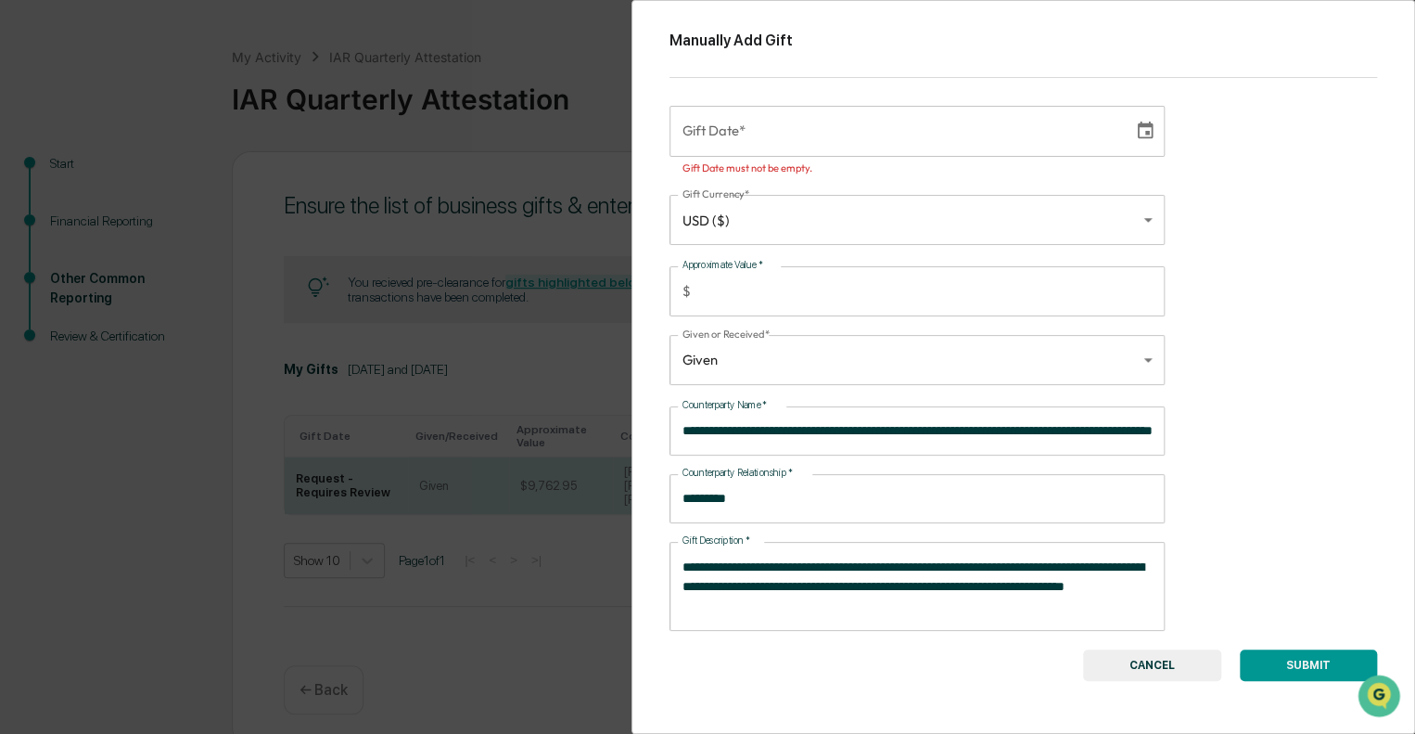
drag, startPoint x: 1319, startPoint y: 700, endPoint x: 878, endPoint y: 683, distance: 440.9
click at [875, 689] on div "**********" at bounding box center [1024, 367] width 784 height 734
click at [1302, 663] on button "SUBMIT" at bounding box center [1308, 665] width 137 height 32
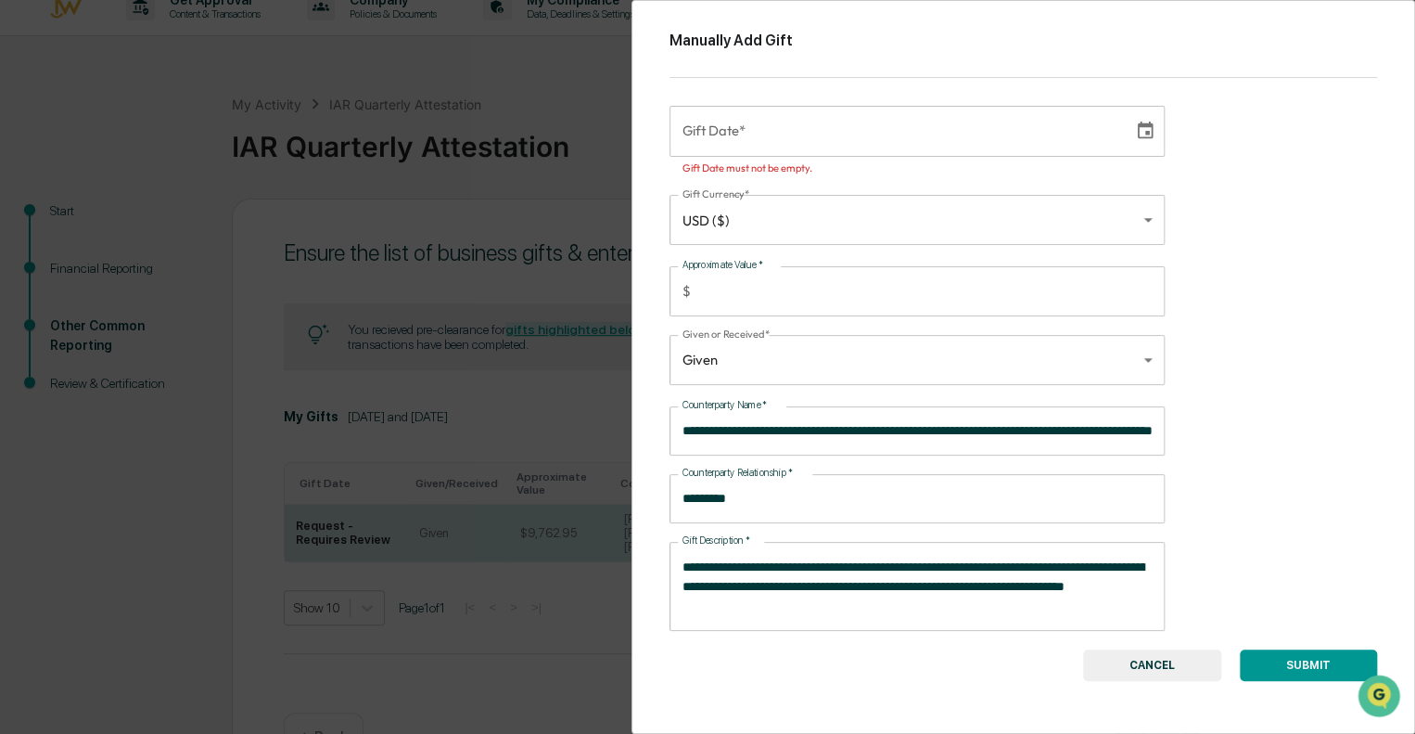
scroll to position [0, 0]
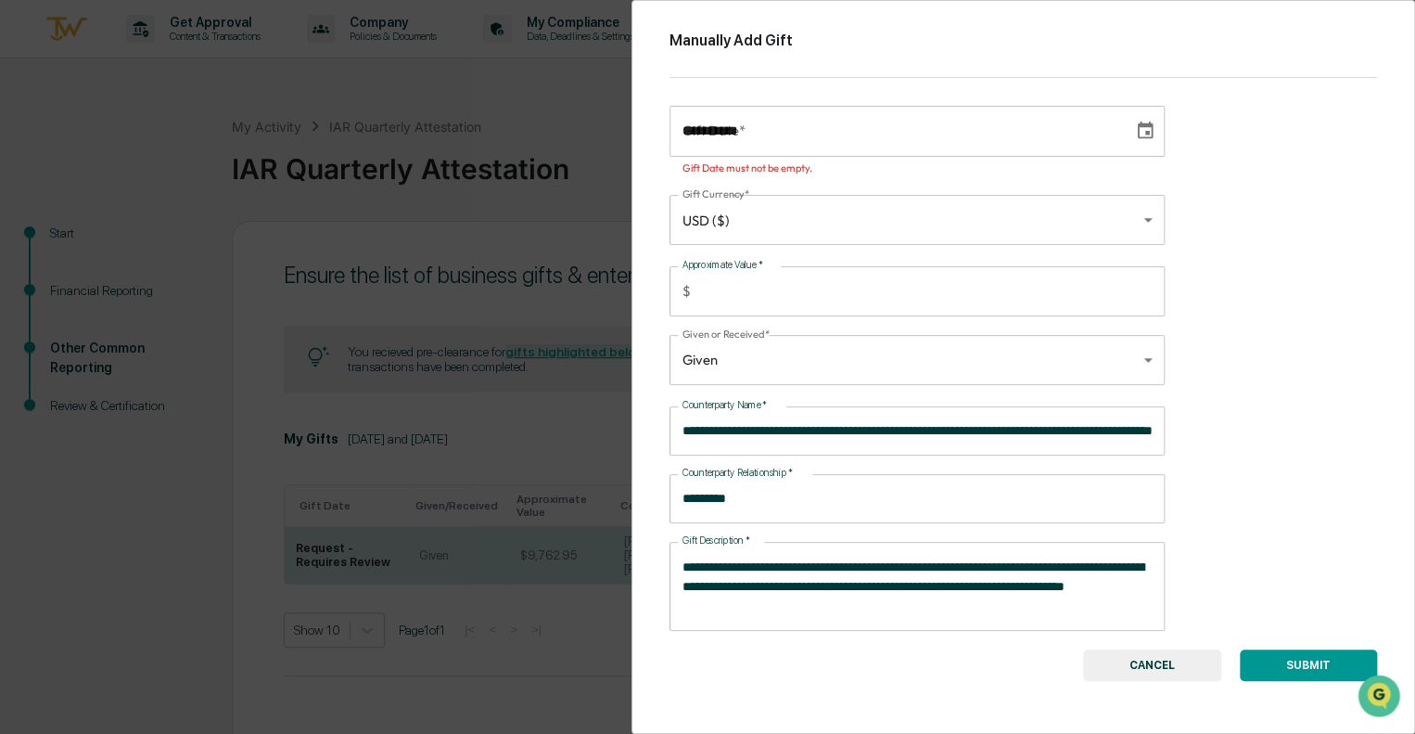
click at [845, 132] on input "**********" at bounding box center [895, 131] width 451 height 50
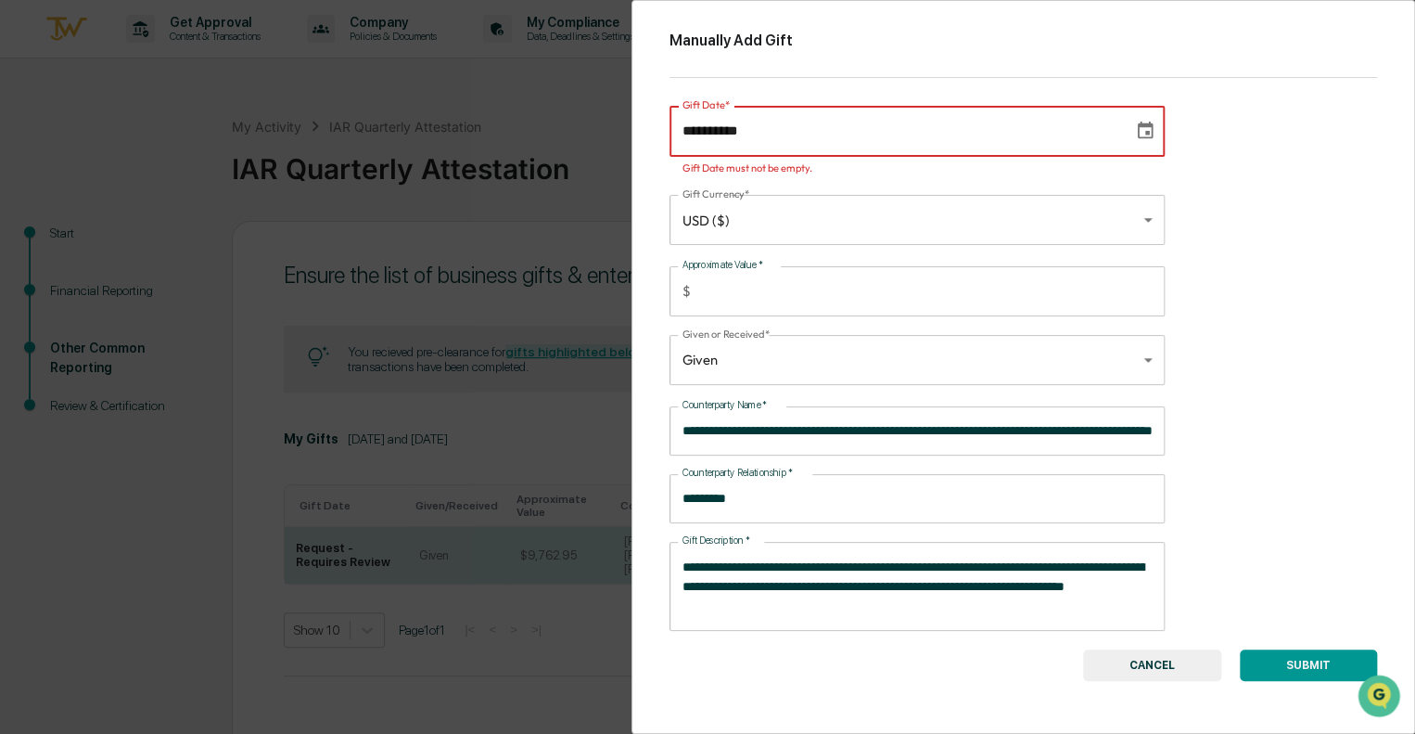
click at [689, 128] on input "**********" at bounding box center [895, 131] width 451 height 50
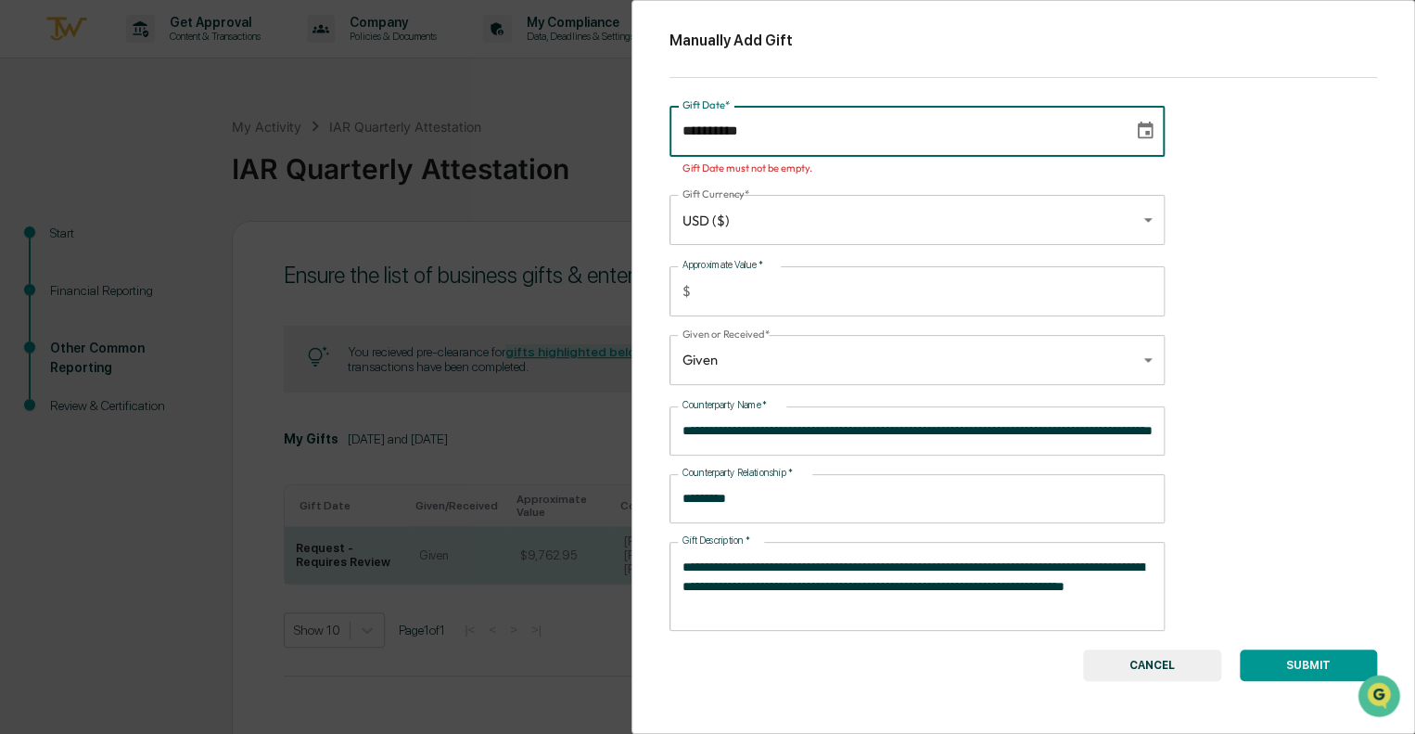
type input "**********"
click at [1195, 240] on div "**********" at bounding box center [1024, 367] width 784 height 734
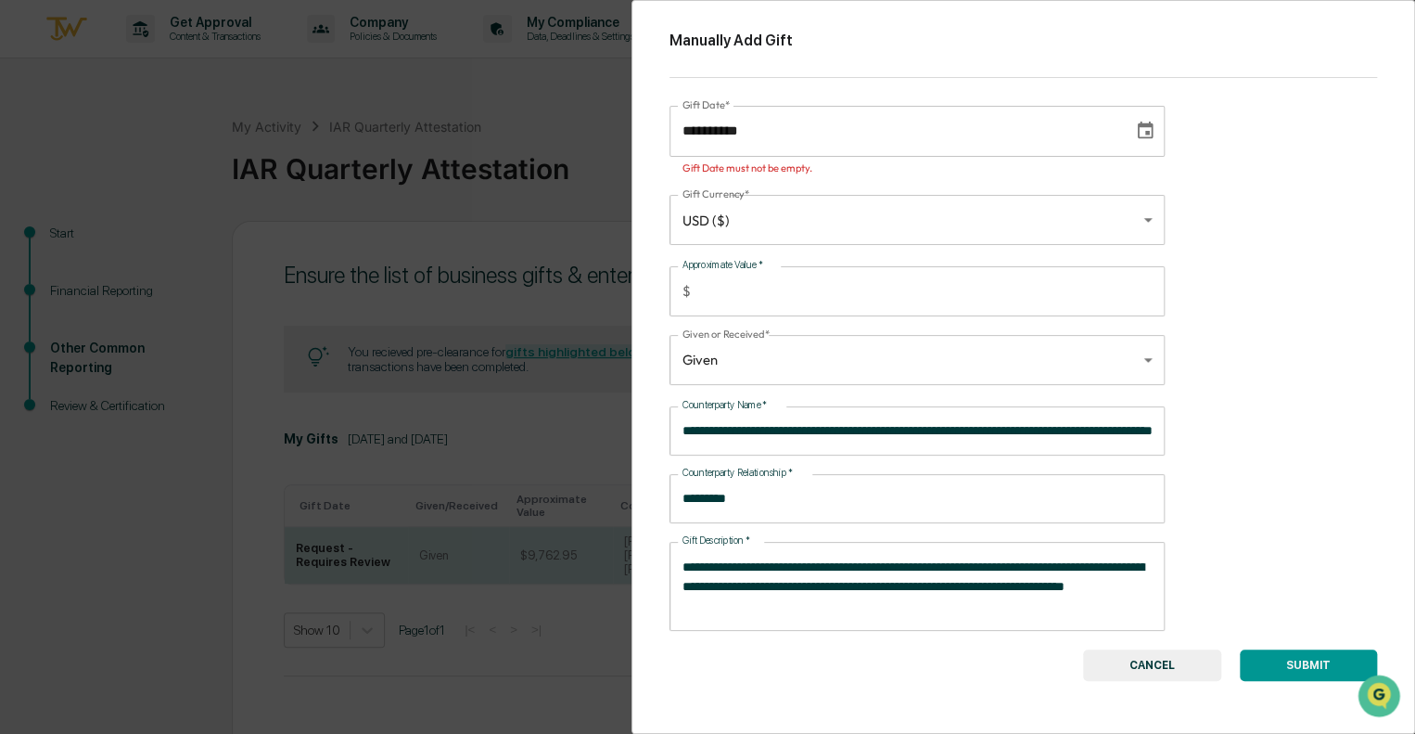
click at [1299, 662] on button "SUBMIT" at bounding box center [1308, 665] width 137 height 32
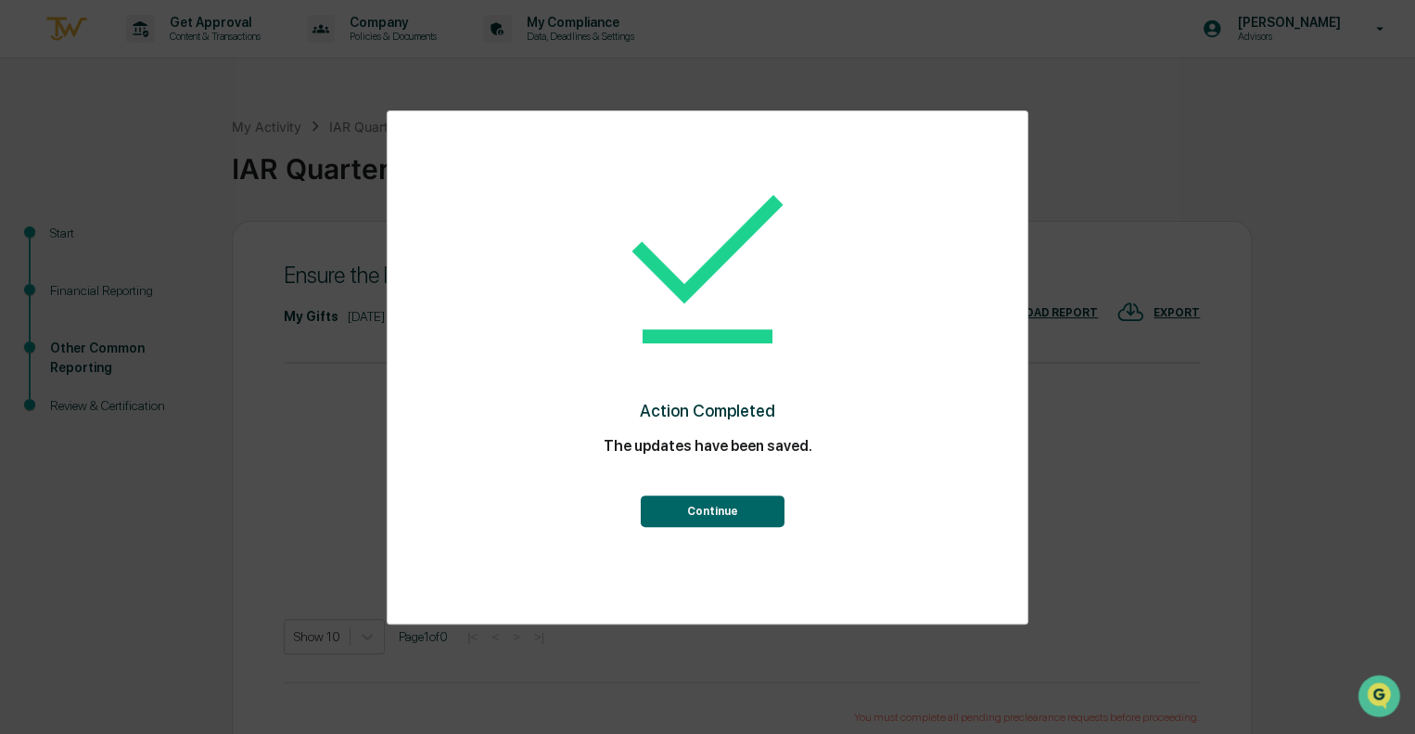
click at [712, 513] on button "Continue" at bounding box center [712, 511] width 144 height 32
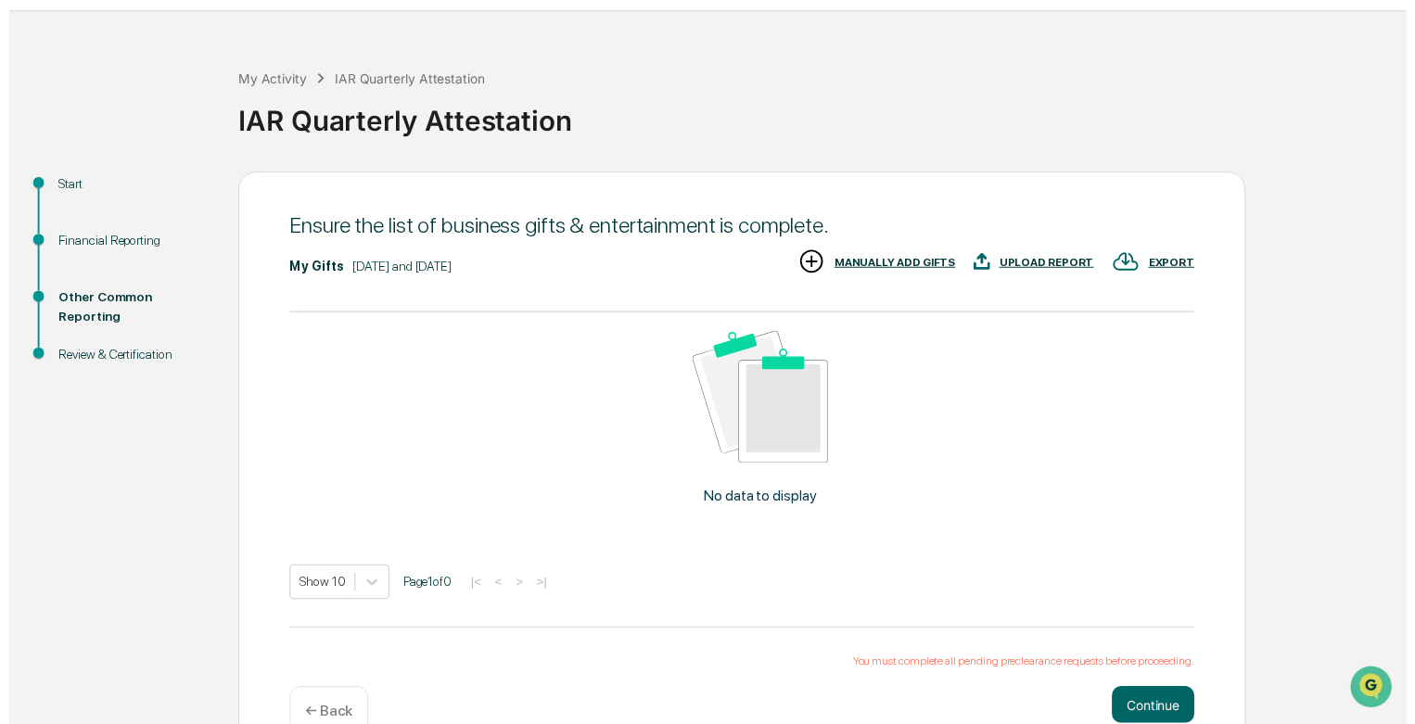
scroll to position [88, 0]
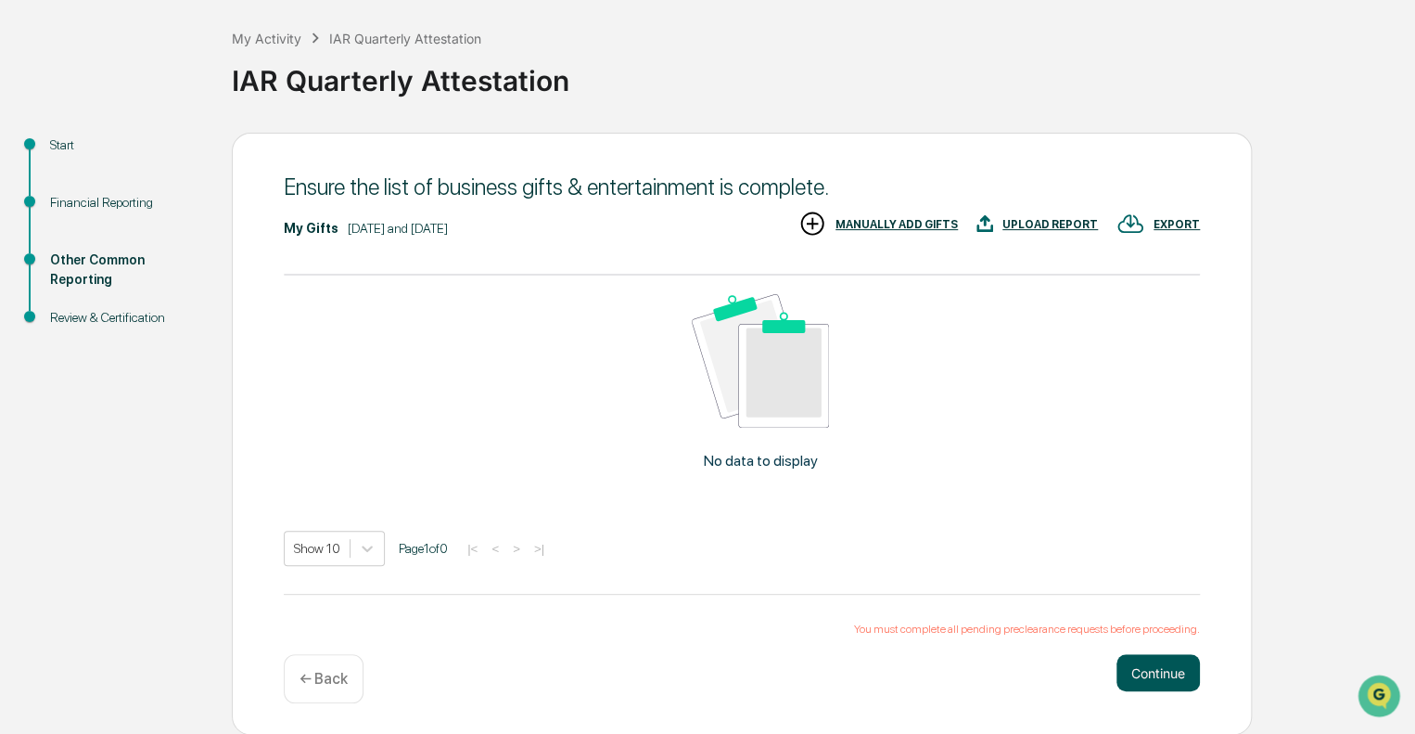
click at [1162, 671] on button "Continue" at bounding box center [1158, 672] width 83 height 37
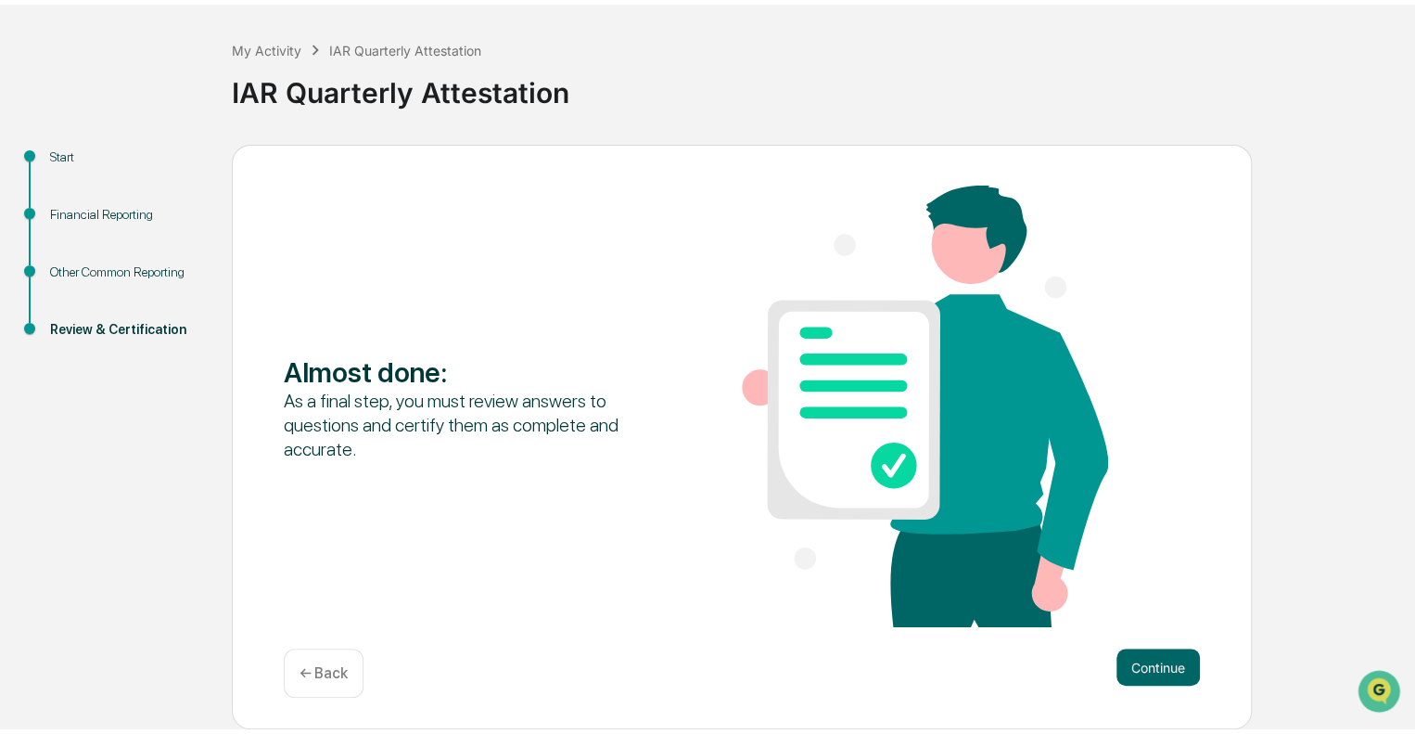
scroll to position [70, 0]
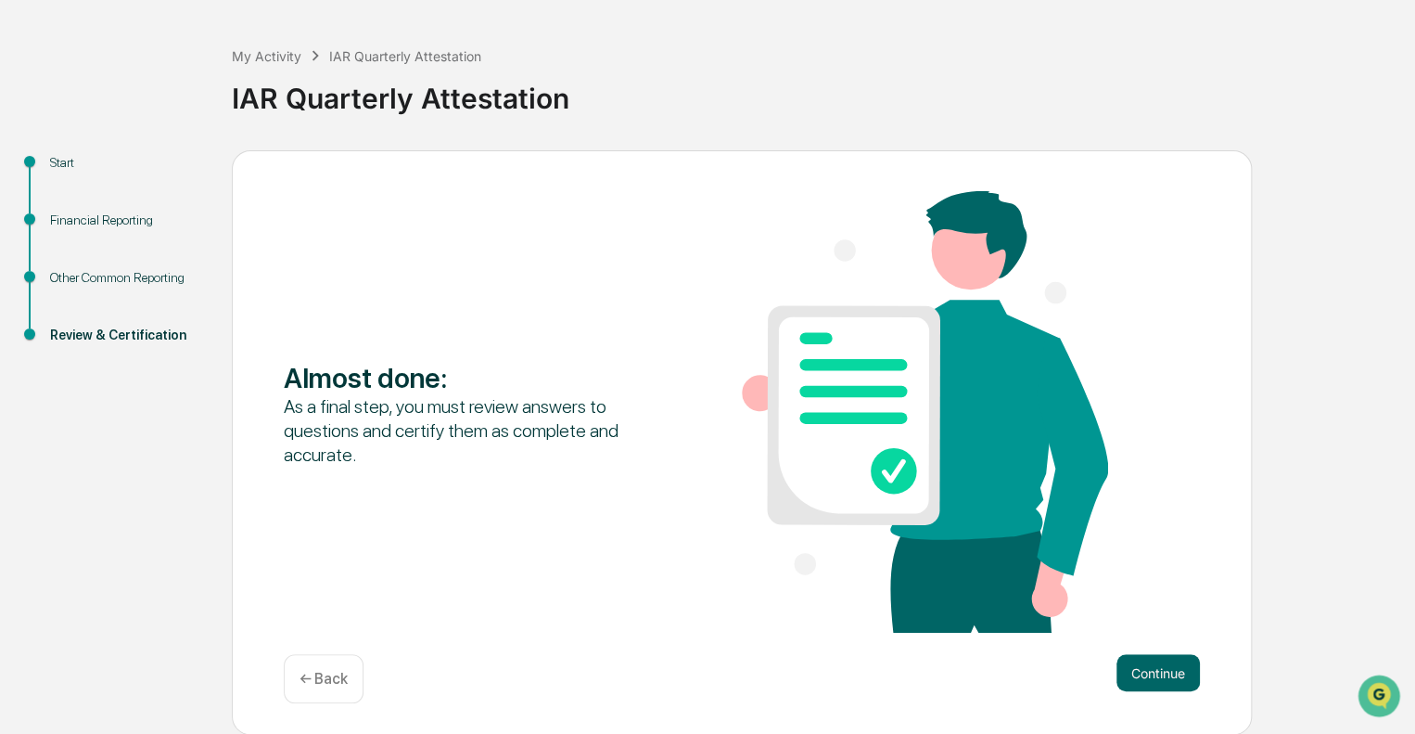
click at [1162, 671] on button "Continue" at bounding box center [1158, 672] width 83 height 37
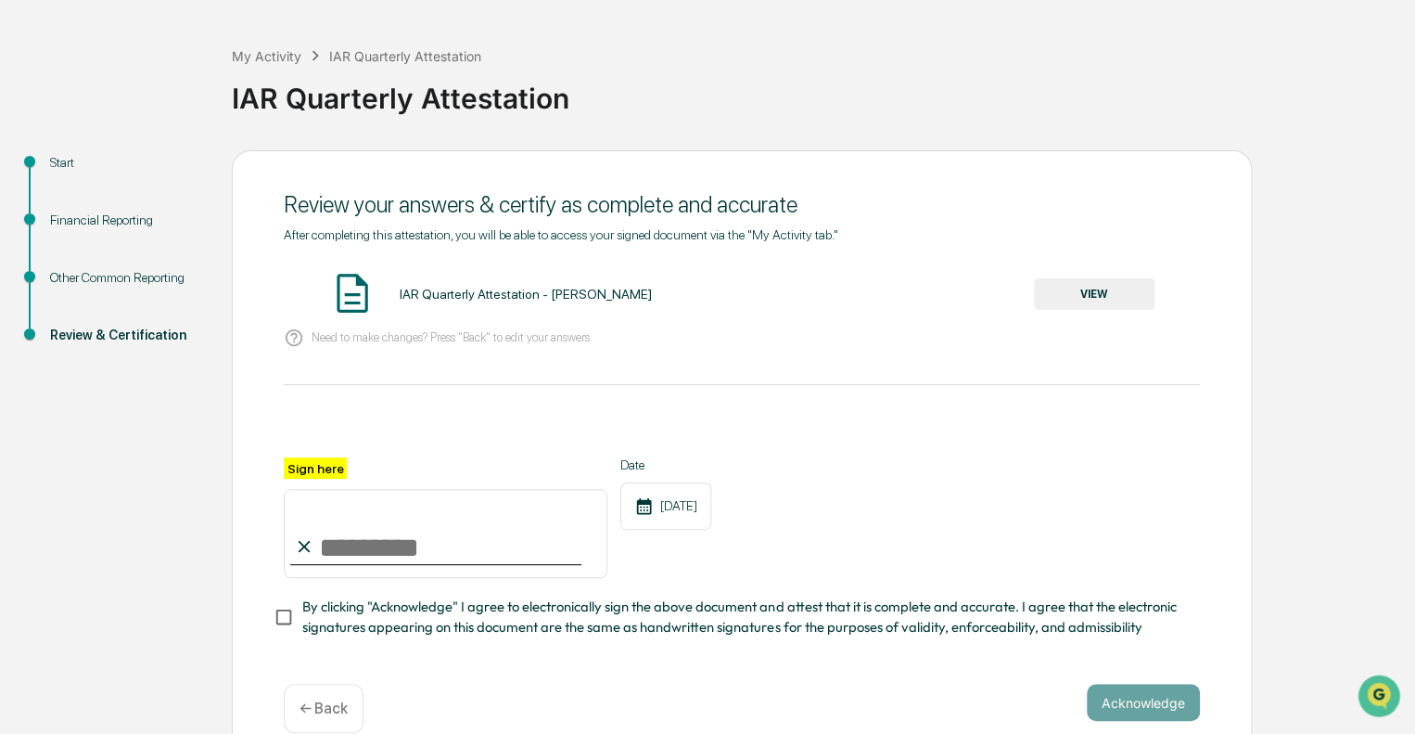
click at [1094, 292] on button "VIEW" at bounding box center [1094, 294] width 121 height 32
